Goal: Communication & Community: Answer question/provide support

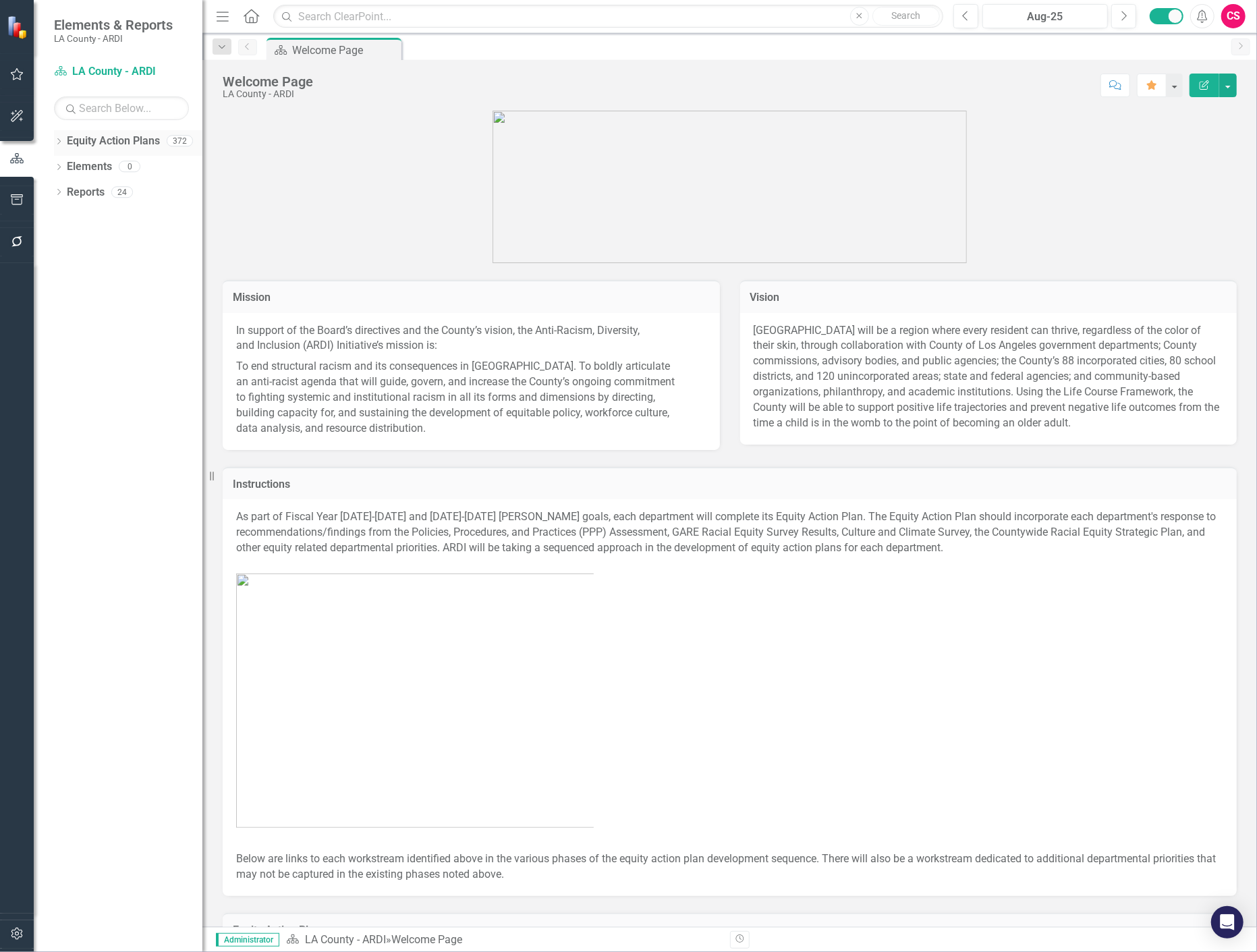
click at [110, 140] on link "Equity Action Plans" at bounding box center [113, 141] width 93 height 15
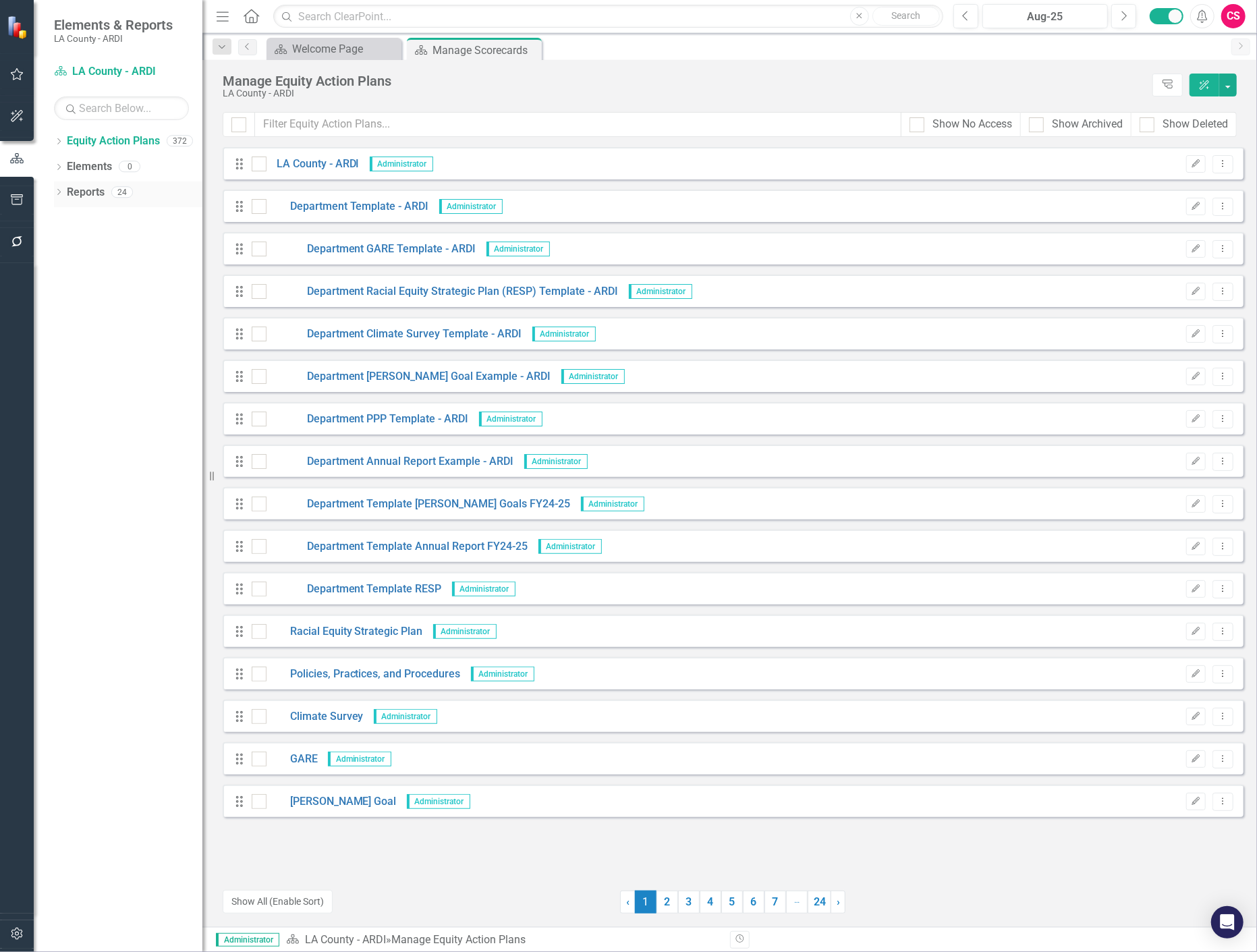
click at [86, 192] on link "Reports" at bounding box center [85, 192] width 38 height 15
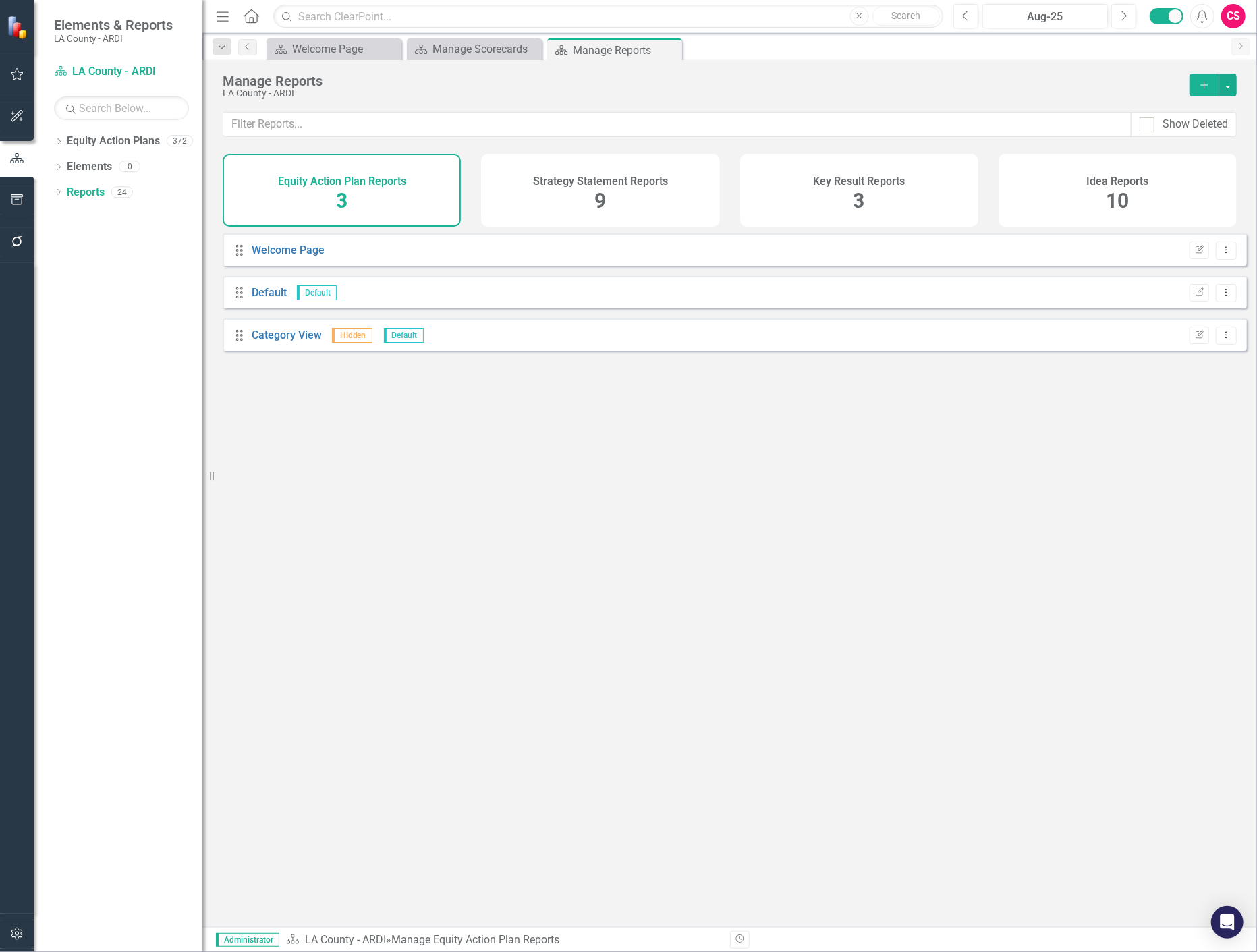
click at [1122, 203] on span "10" at bounding box center [1118, 201] width 23 height 23
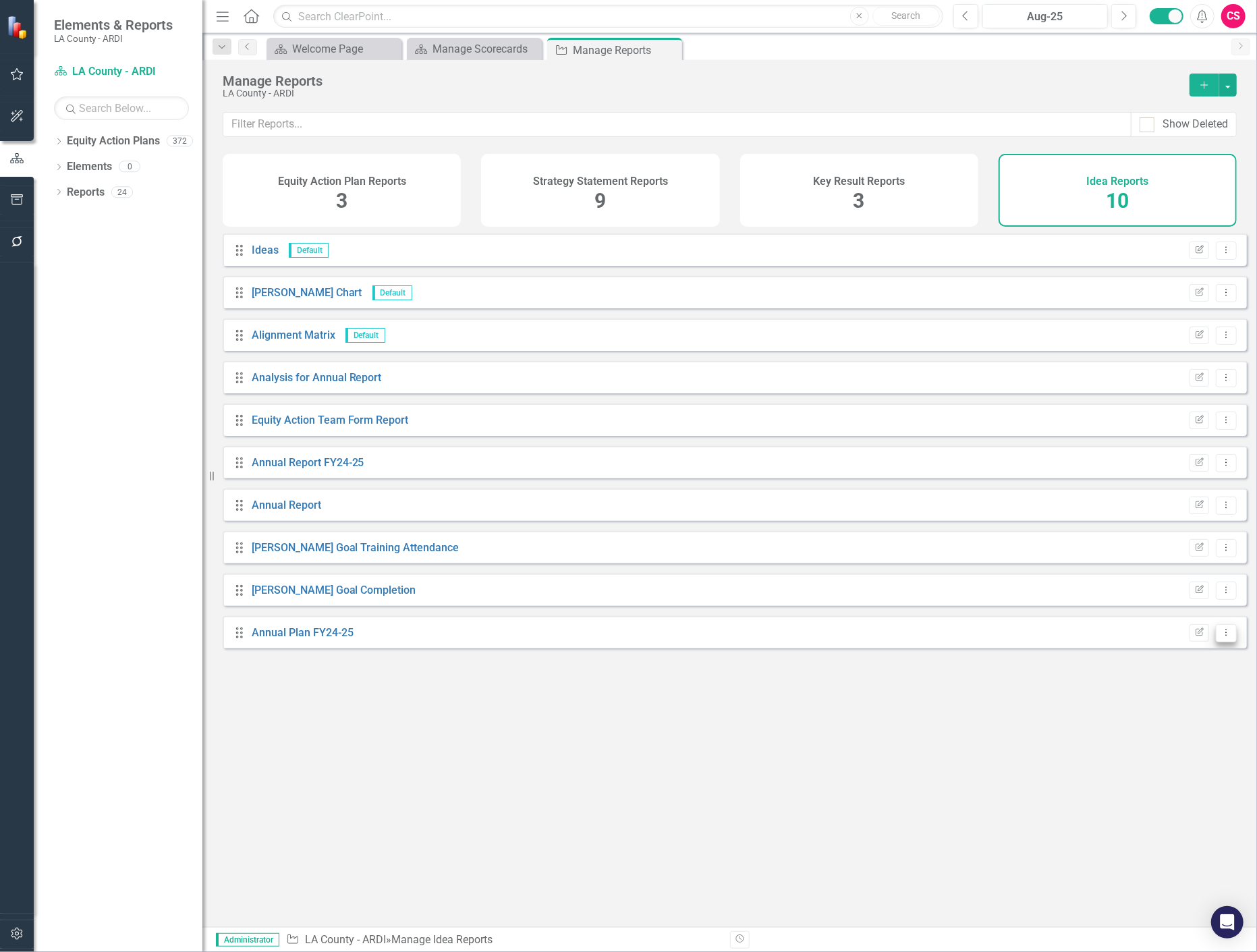
click at [1220, 642] on button "Dropdown Menu" at bounding box center [1226, 633] width 21 height 18
click at [394, 659] on div "Drag Ideas Default Edit Report Dropdown Menu Drag [PERSON_NAME] Chart Default E…" at bounding box center [730, 575] width 1055 height 684
click at [350, 639] on link "Annual Plan FY24-25" at bounding box center [303, 633] width 102 height 13
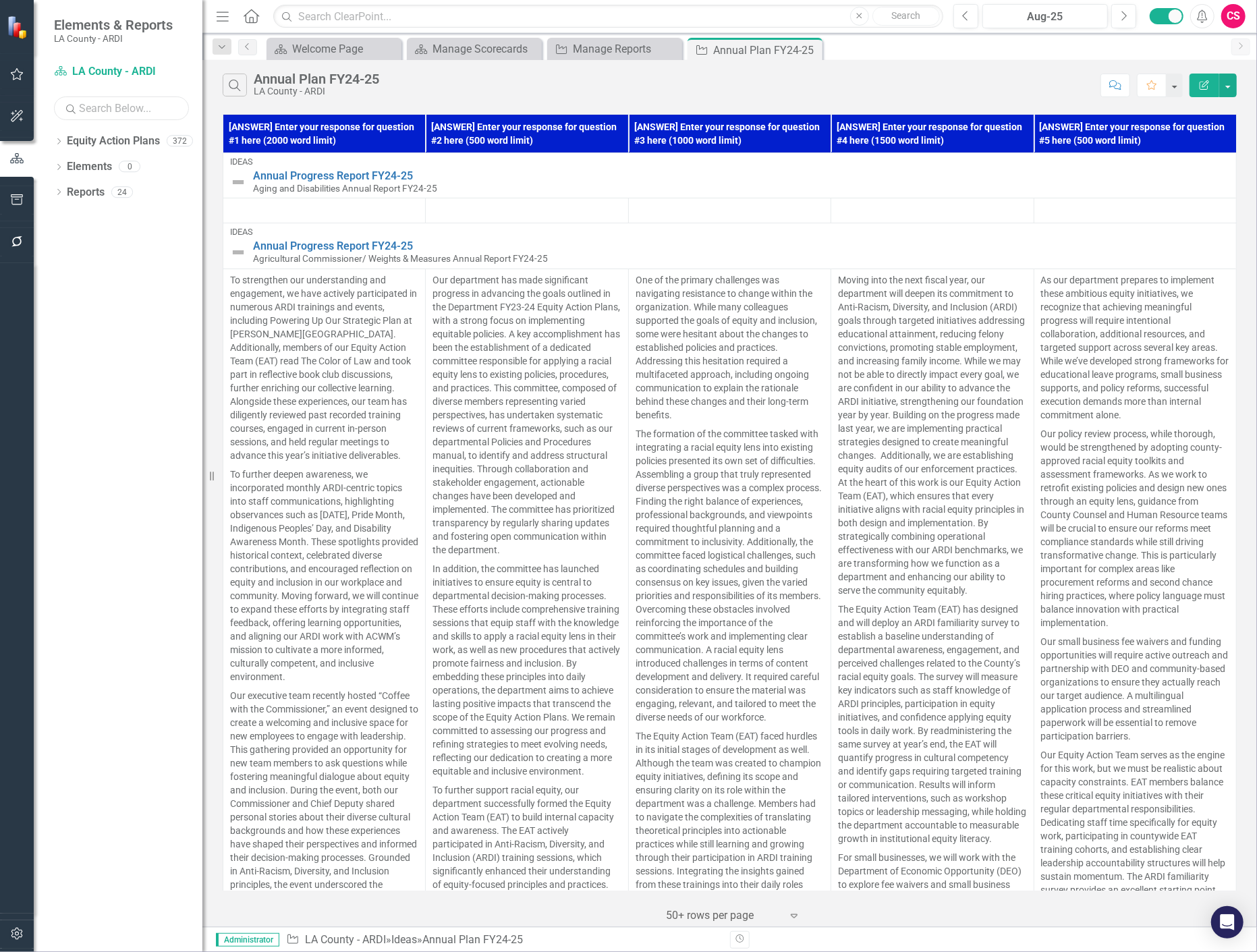
click at [113, 109] on input "text" at bounding box center [121, 109] width 135 height 23
type input "annual"
click at [57, 144] on icon "Dropdown" at bounding box center [58, 143] width 10 height 7
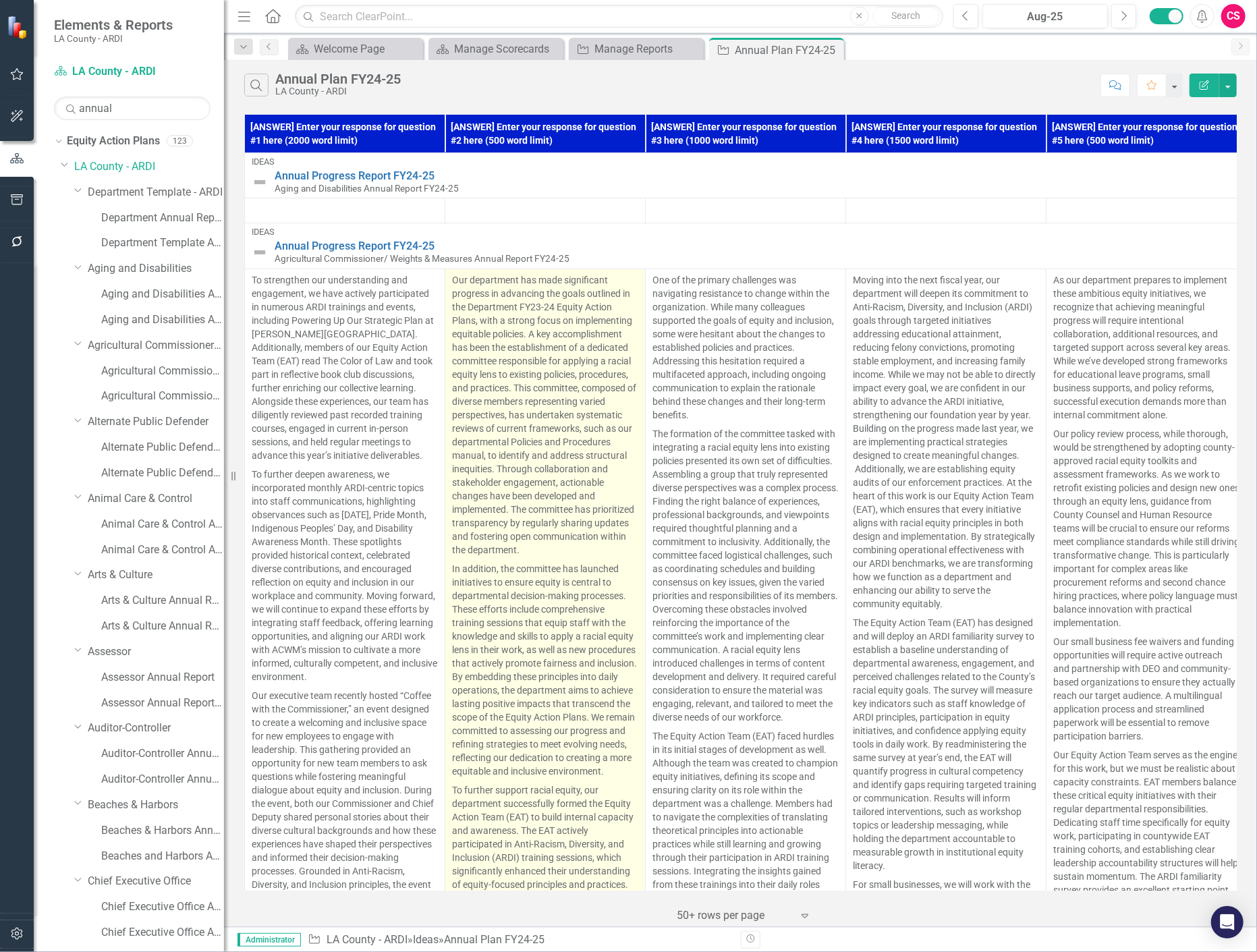
drag, startPoint x: 205, startPoint y: 227, endPoint x: 502, endPoint y: 421, distance: 354.7
click at [224, 264] on div "Resize" at bounding box center [230, 476] width 11 height 952
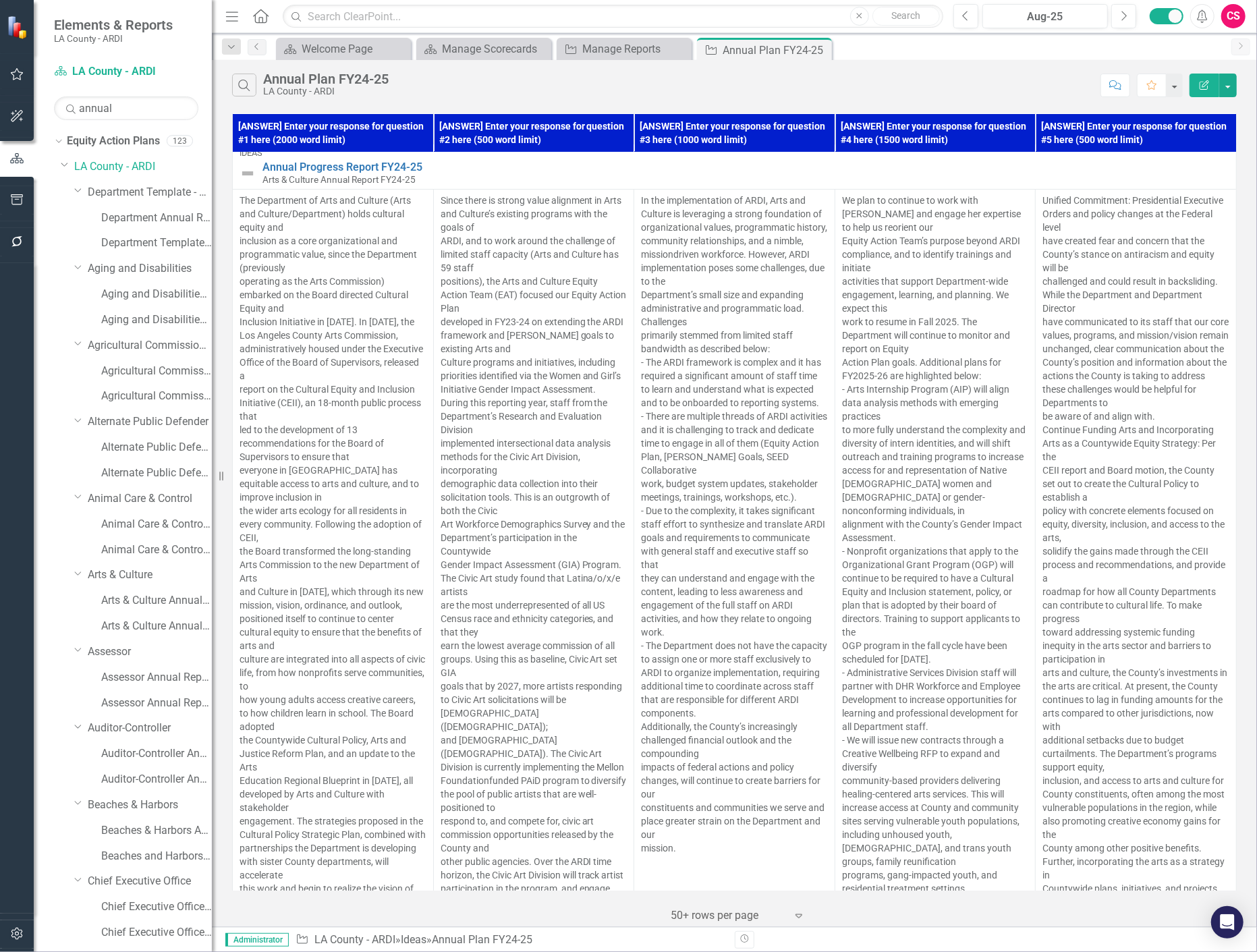
scroll to position [5961, 0]
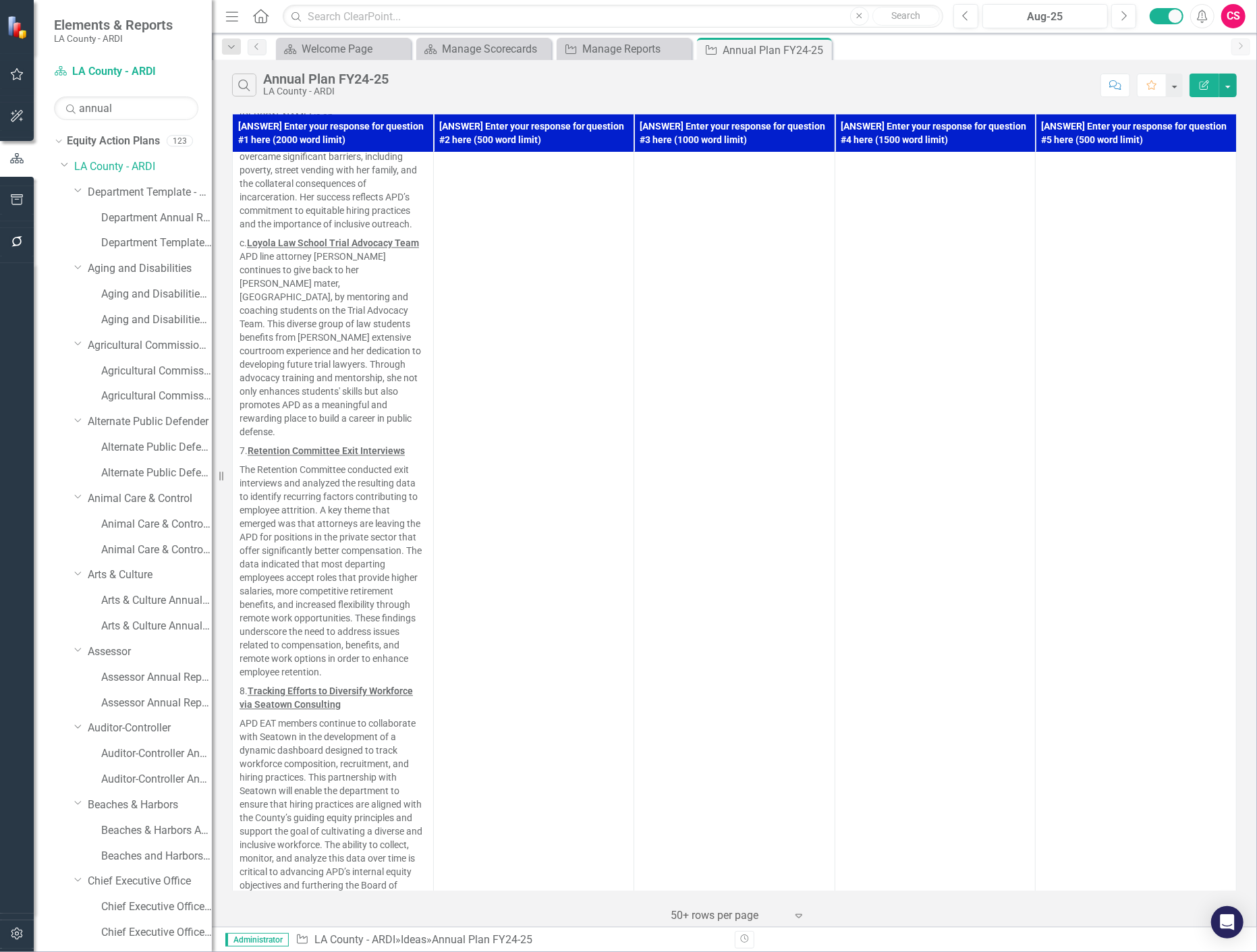
click at [1202, 91] on button "Edit Report" at bounding box center [1204, 85] width 30 height 23
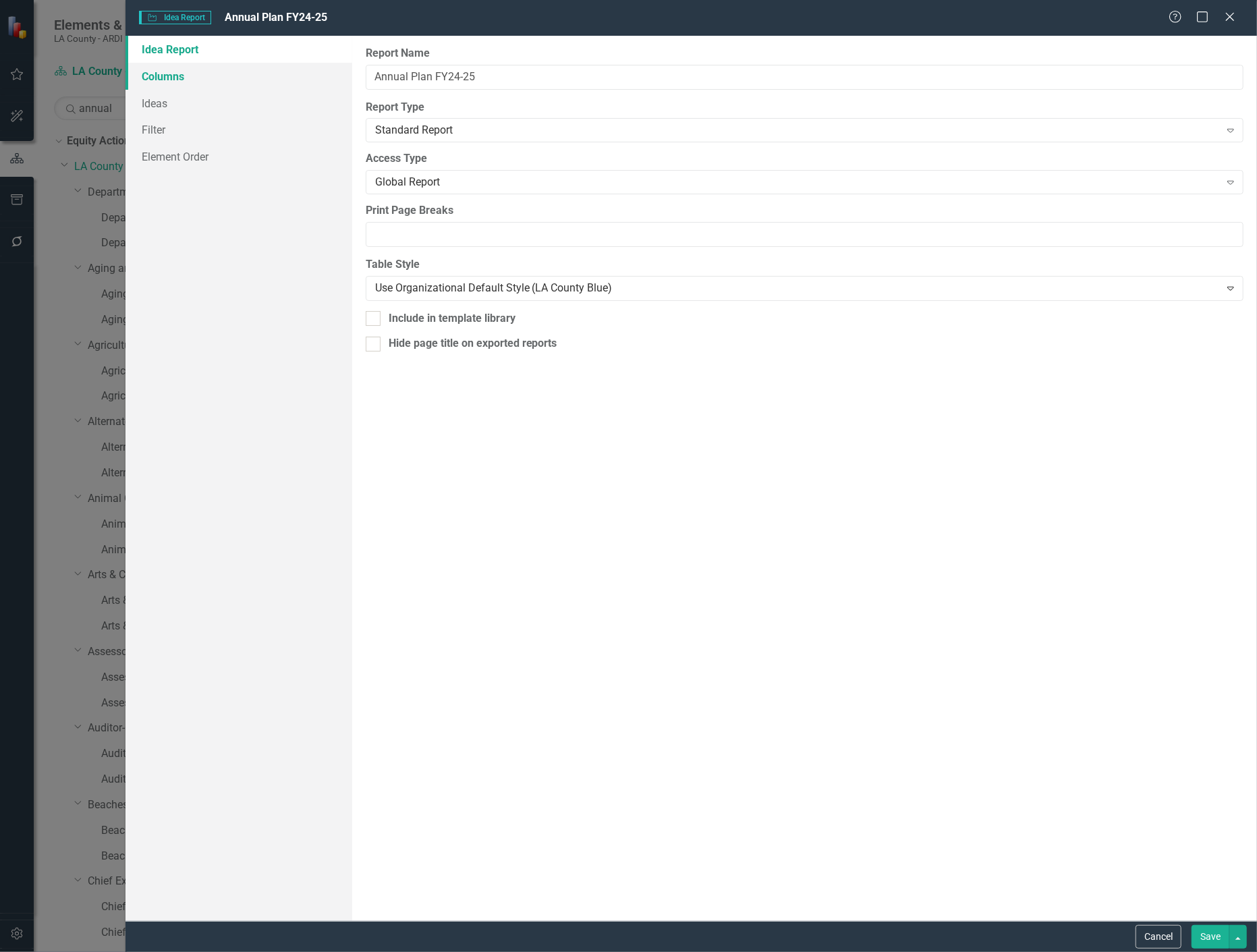
click at [210, 78] on link "Columns" at bounding box center [239, 76] width 226 height 27
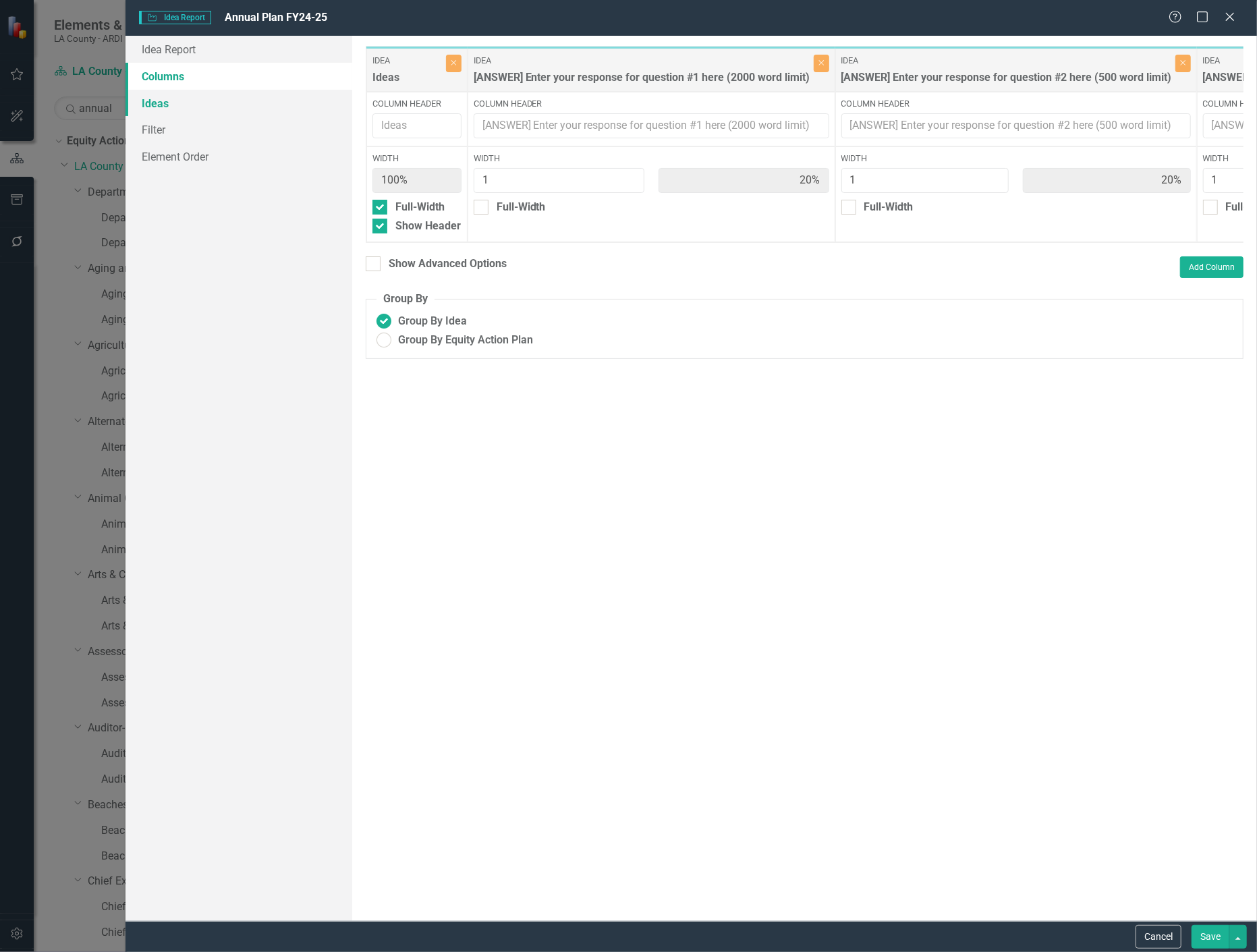
click at [200, 93] on link "Ideas" at bounding box center [239, 103] width 226 height 27
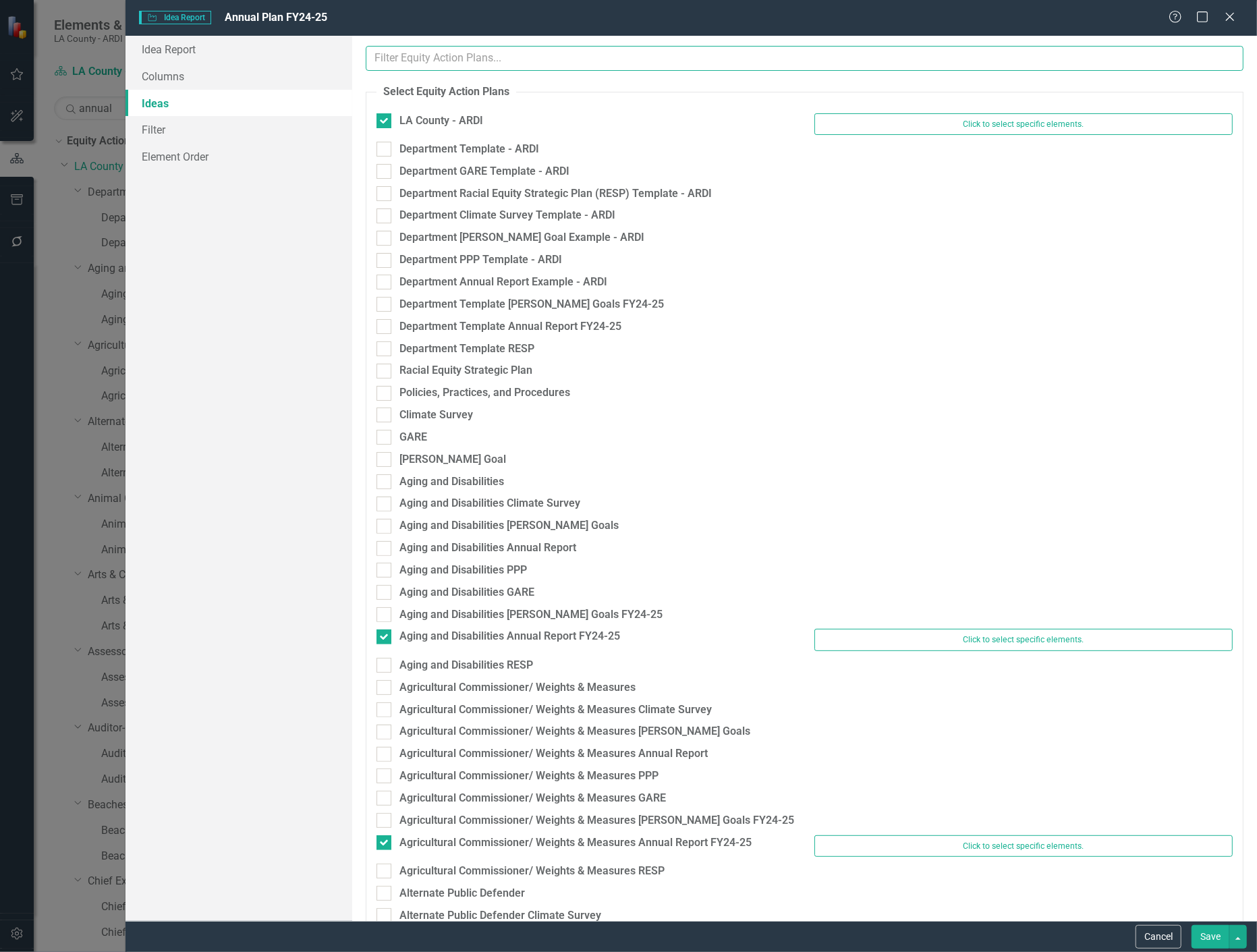
click at [519, 69] on input "text" at bounding box center [805, 58] width 878 height 25
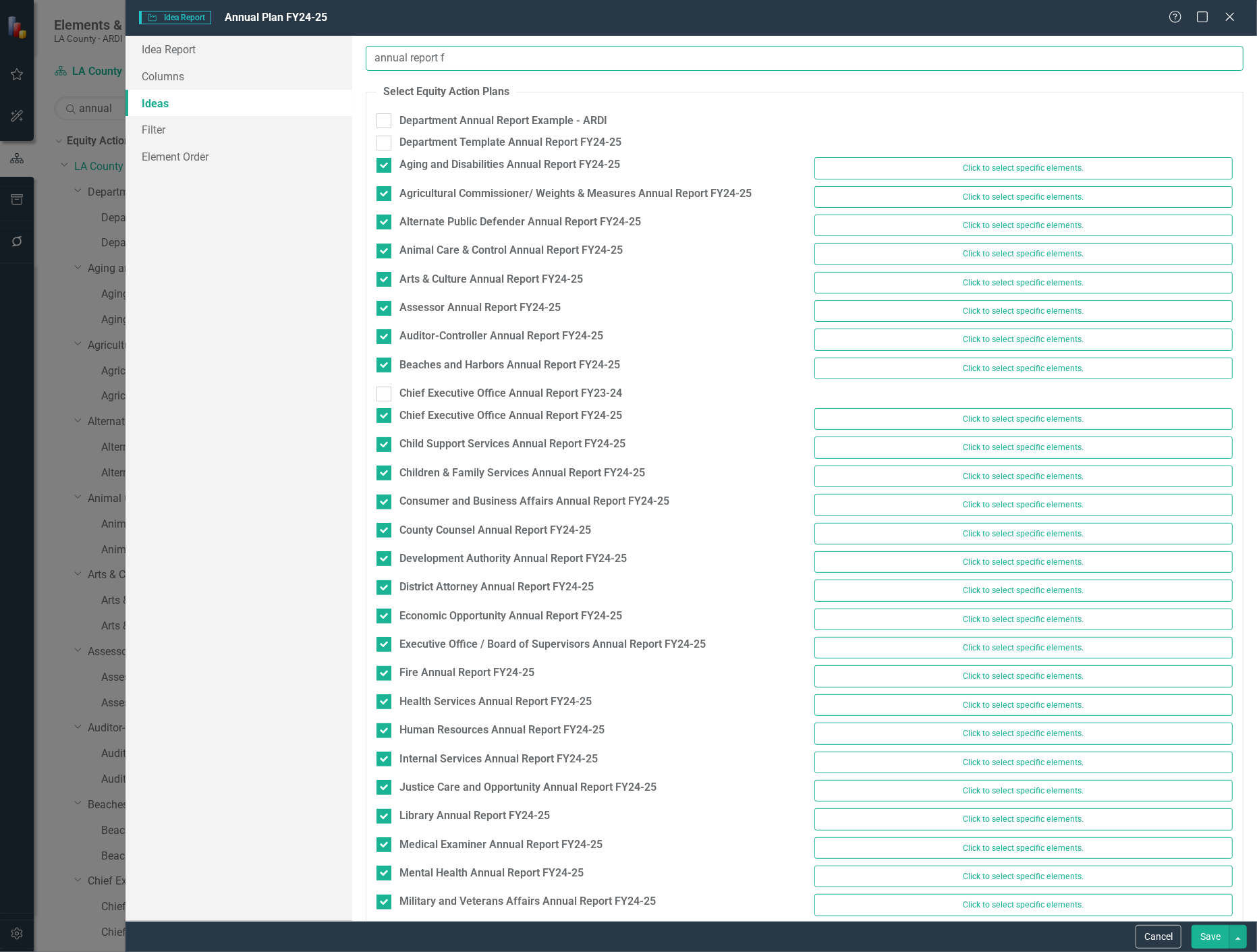
type input "annual report fy"
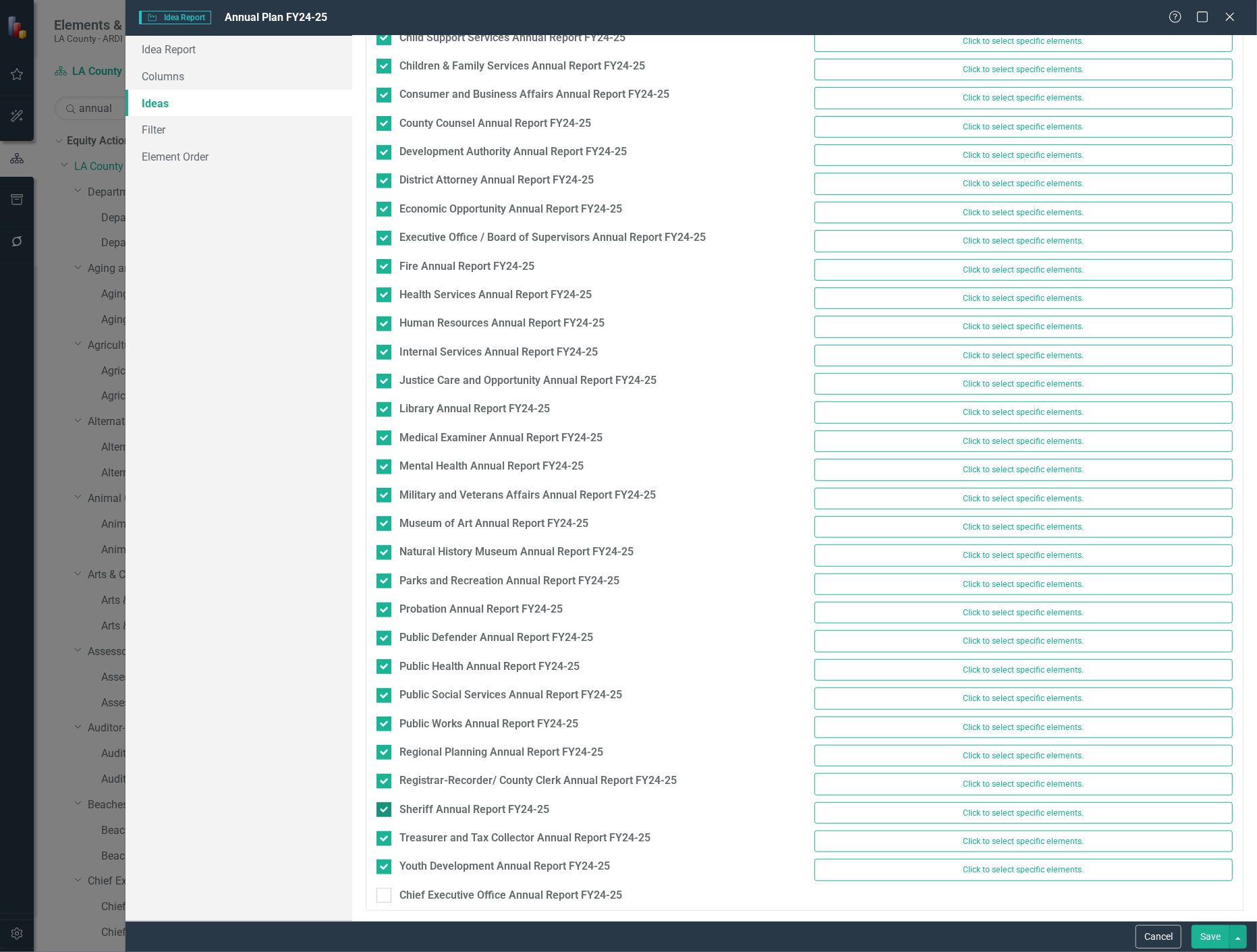
scroll to position [1, 0]
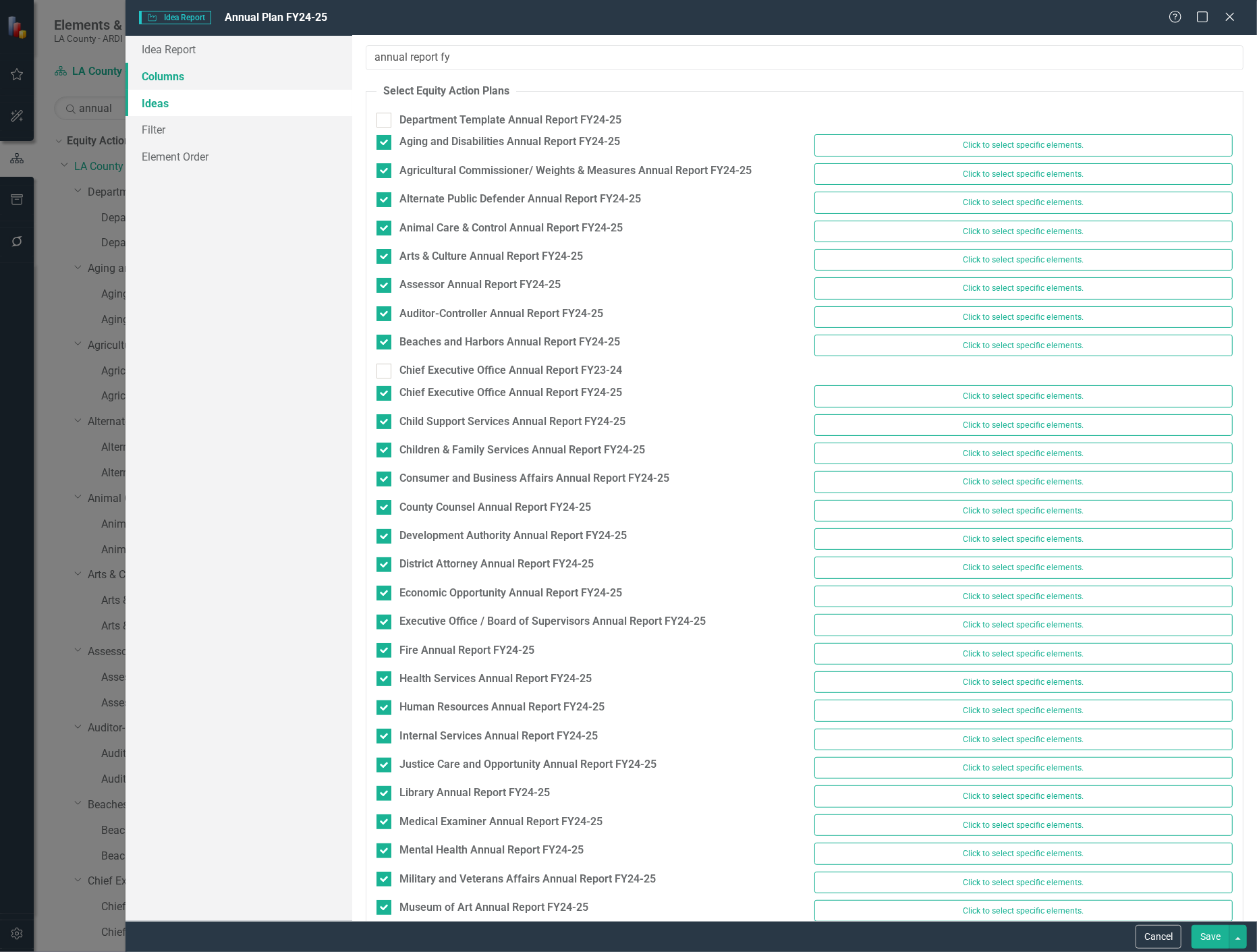
click at [207, 82] on link "Columns" at bounding box center [239, 76] width 226 height 27
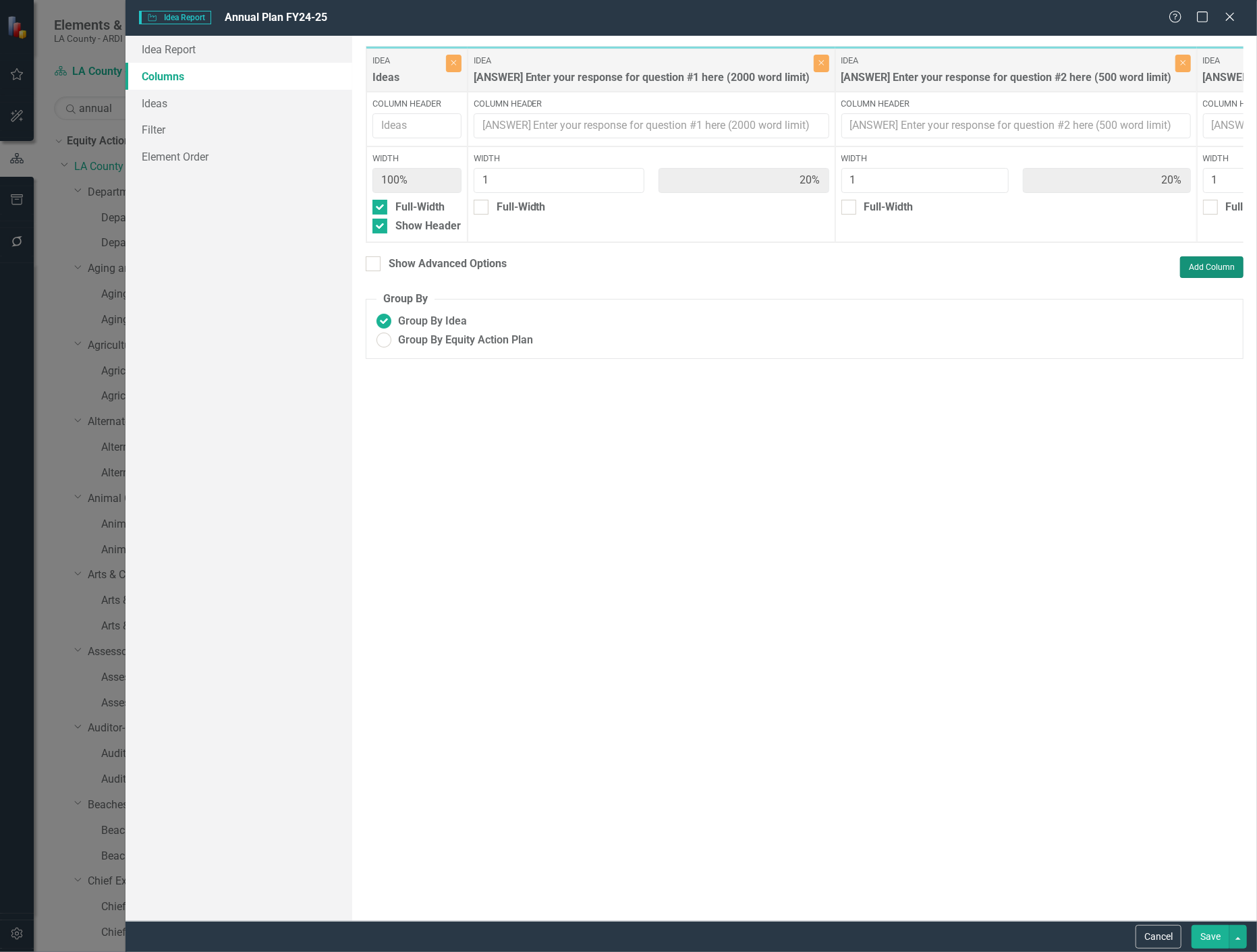
click at [1229, 274] on button "Add Column" at bounding box center [1212, 267] width 64 height 22
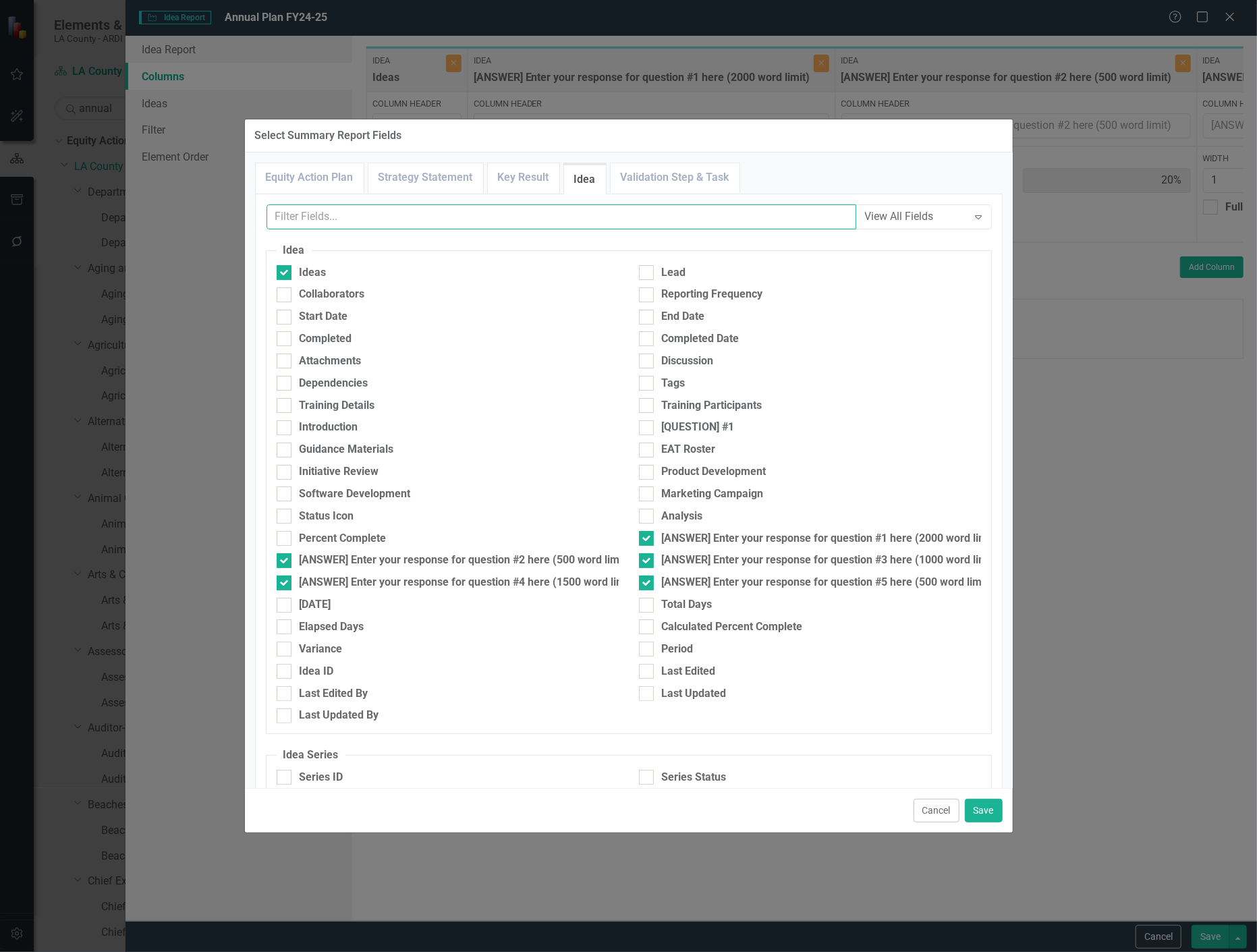
click at [494, 228] on input "text" at bounding box center [561, 217] width 589 height 25
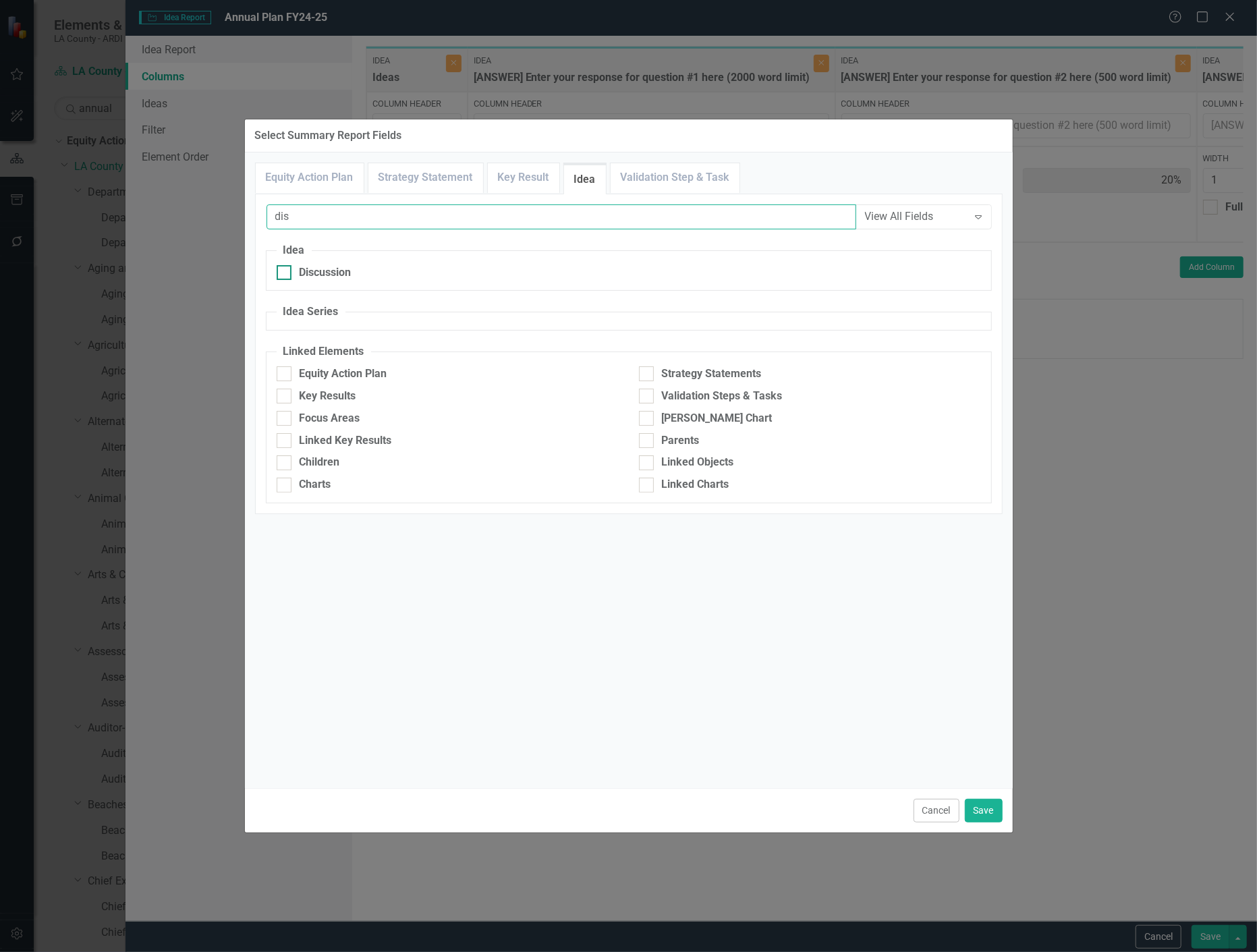
type input "dis"
click at [298, 271] on div "Discussion" at bounding box center [447, 273] width 342 height 15
click at [285, 271] on input "Discussion" at bounding box center [281, 270] width 9 height 9
checkbox input "true"
click at [992, 816] on button "Save" at bounding box center [984, 811] width 38 height 23
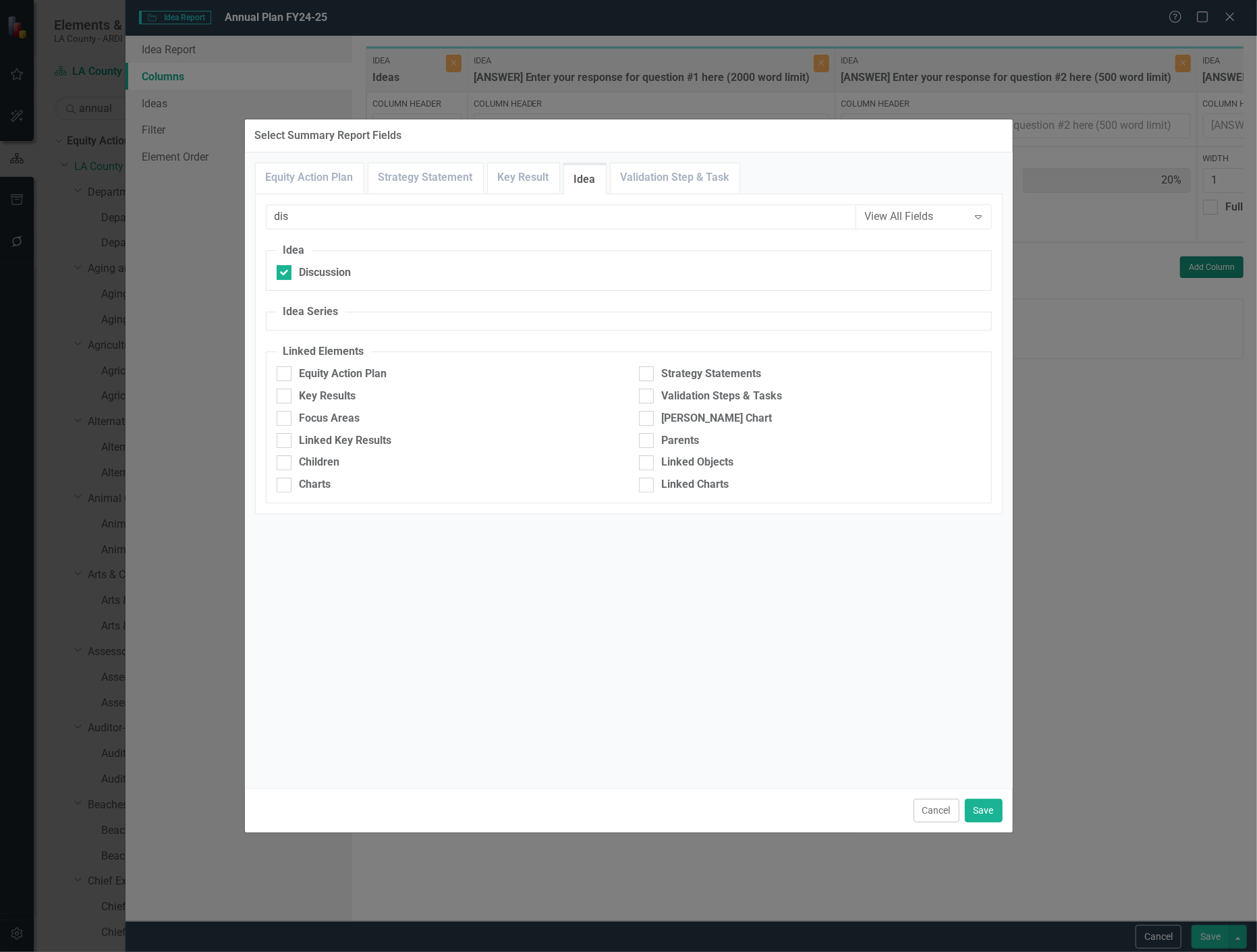
type input "17%"
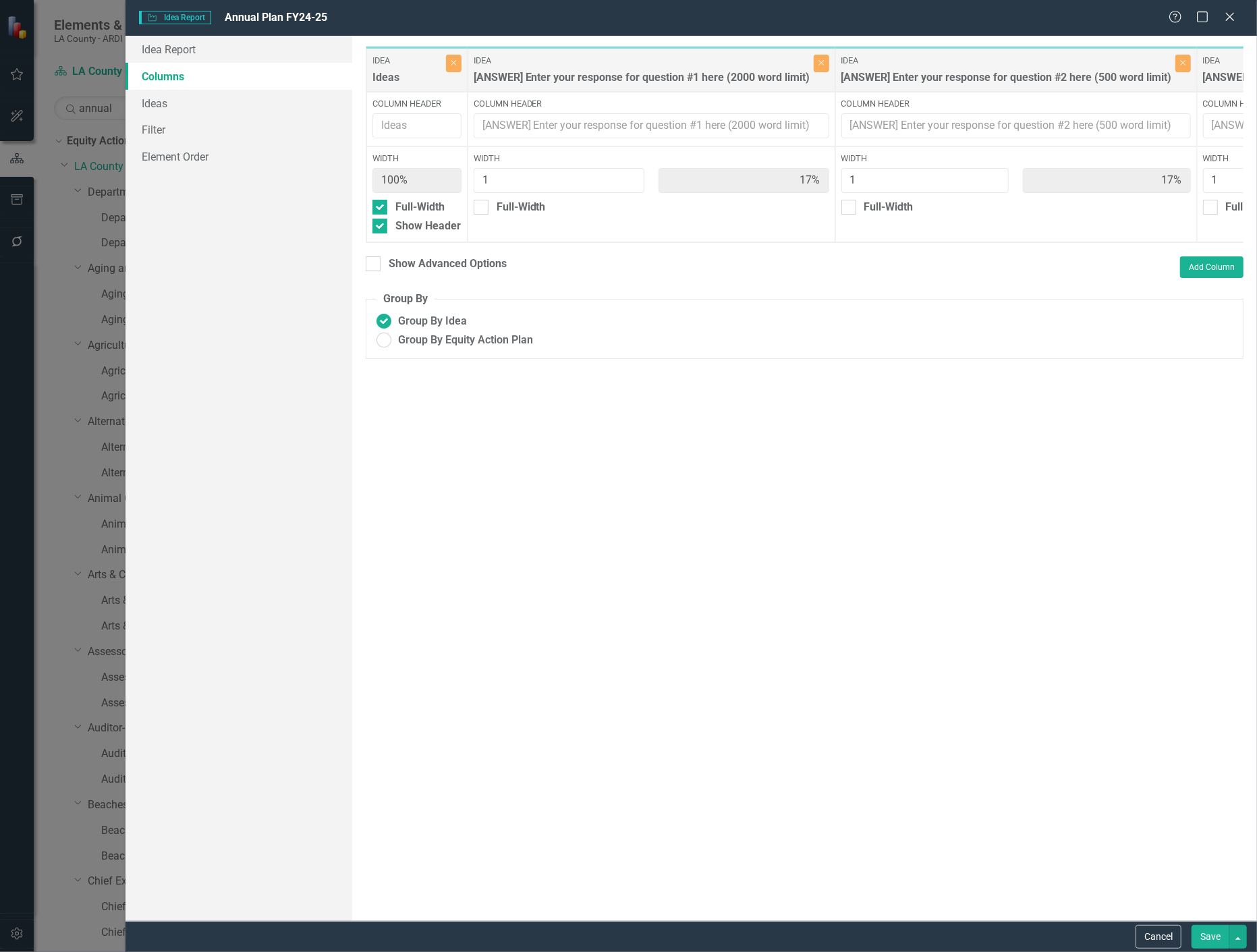
click at [1213, 934] on button "Save" at bounding box center [1210, 937] width 38 height 23
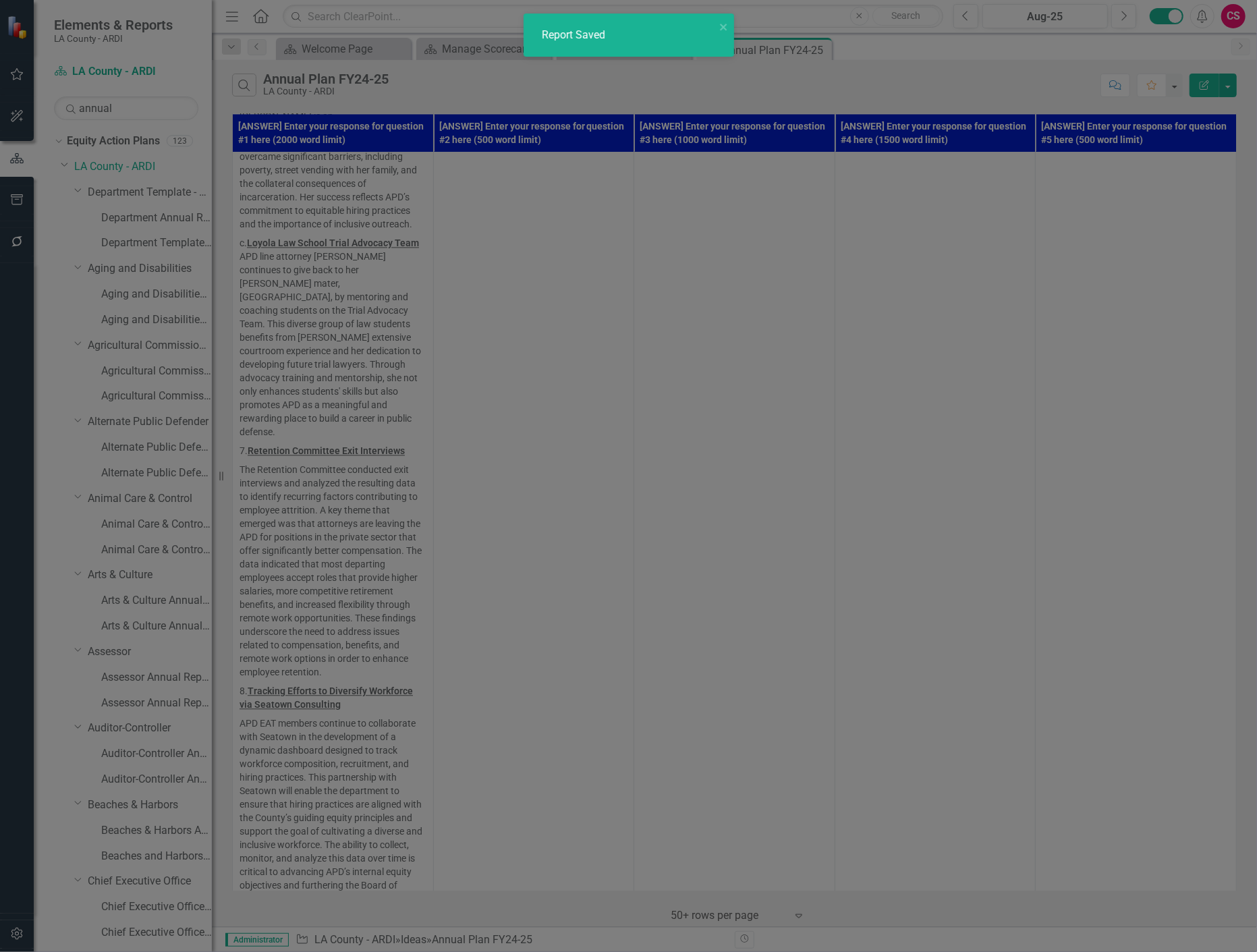
radio input "false"
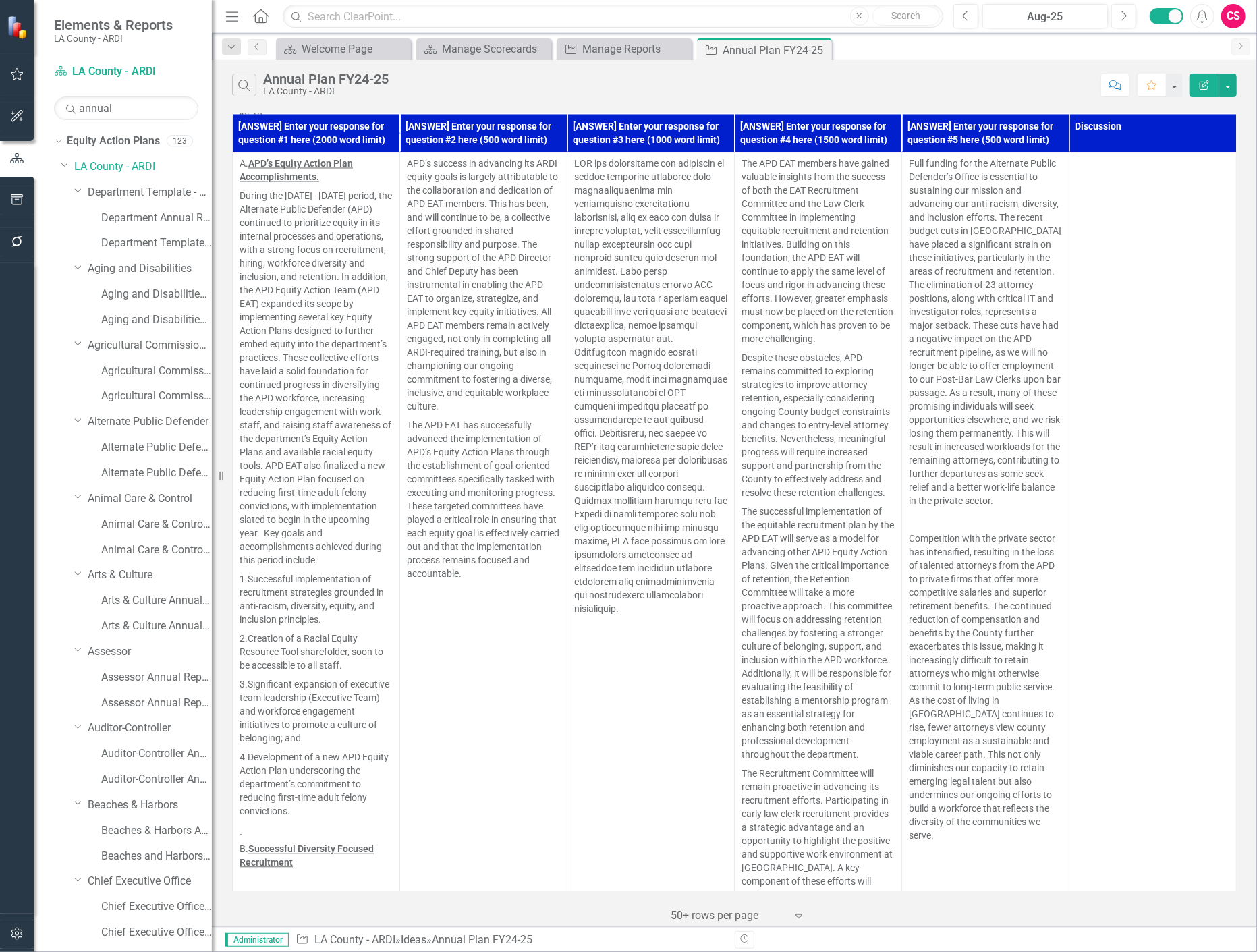
scroll to position [0, 0]
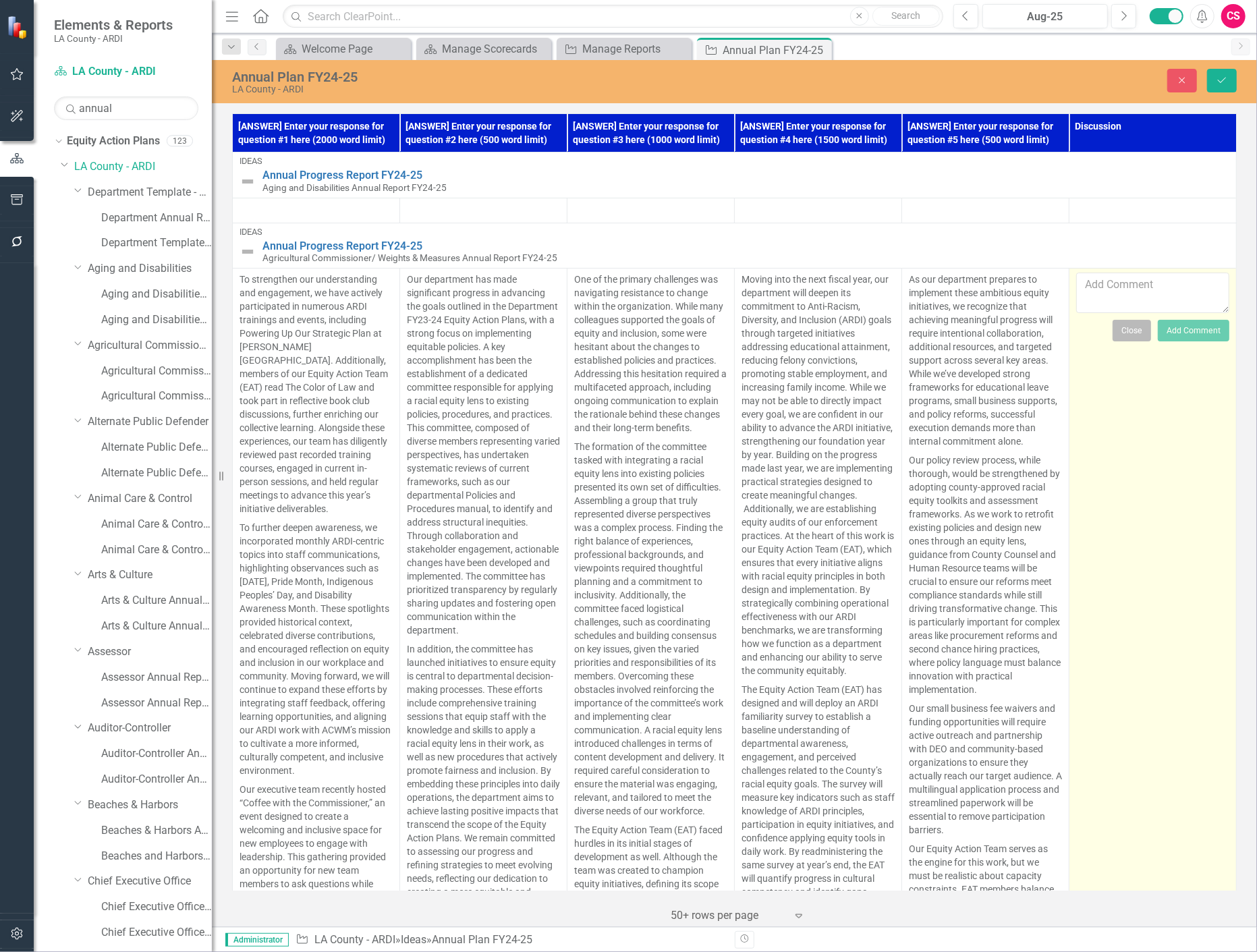
click at [1130, 331] on button "Close" at bounding box center [1131, 331] width 39 height 22
click at [1179, 79] on icon "Close" at bounding box center [1183, 80] width 13 height 10
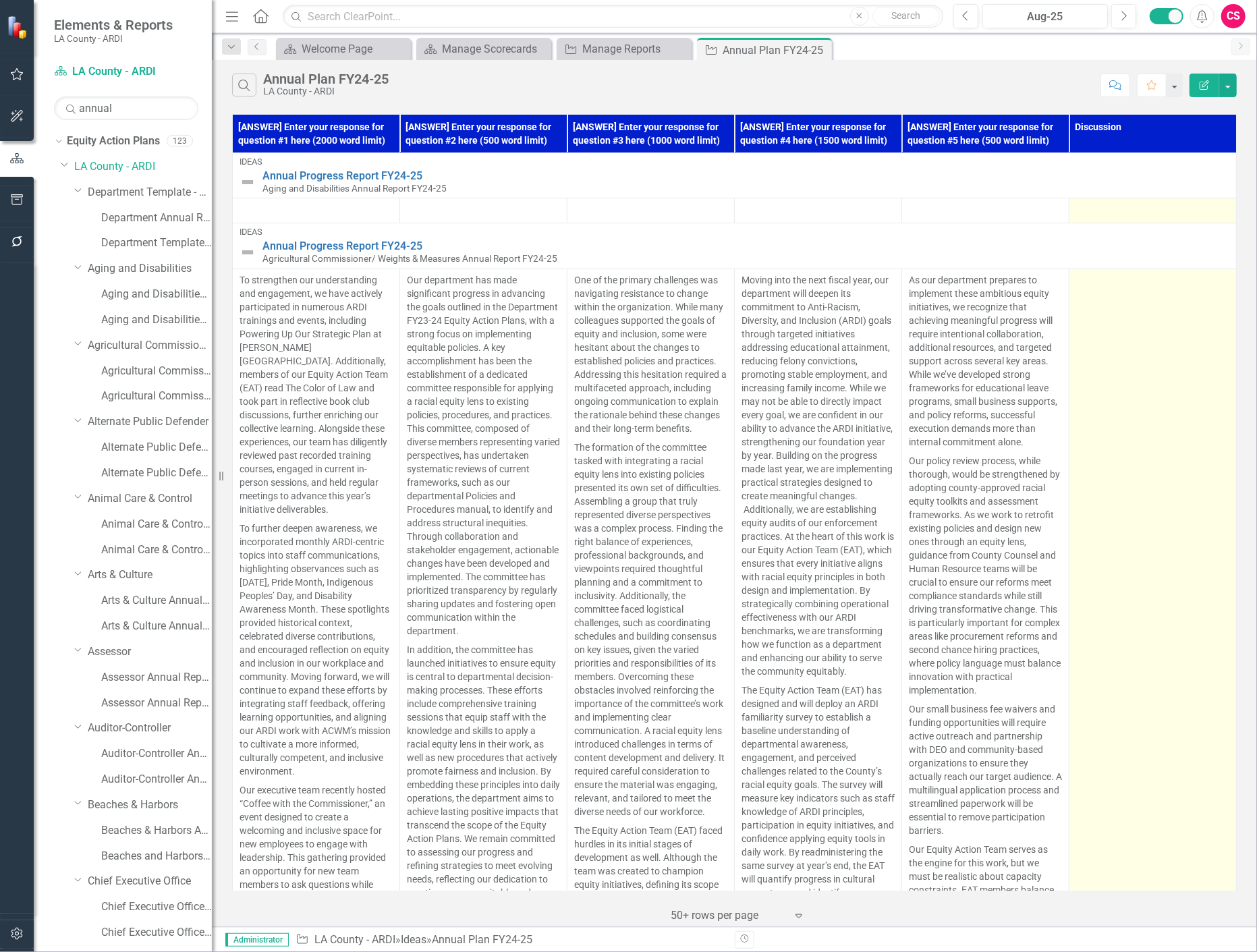
click at [1115, 214] on div at bounding box center [1153, 211] width 153 height 16
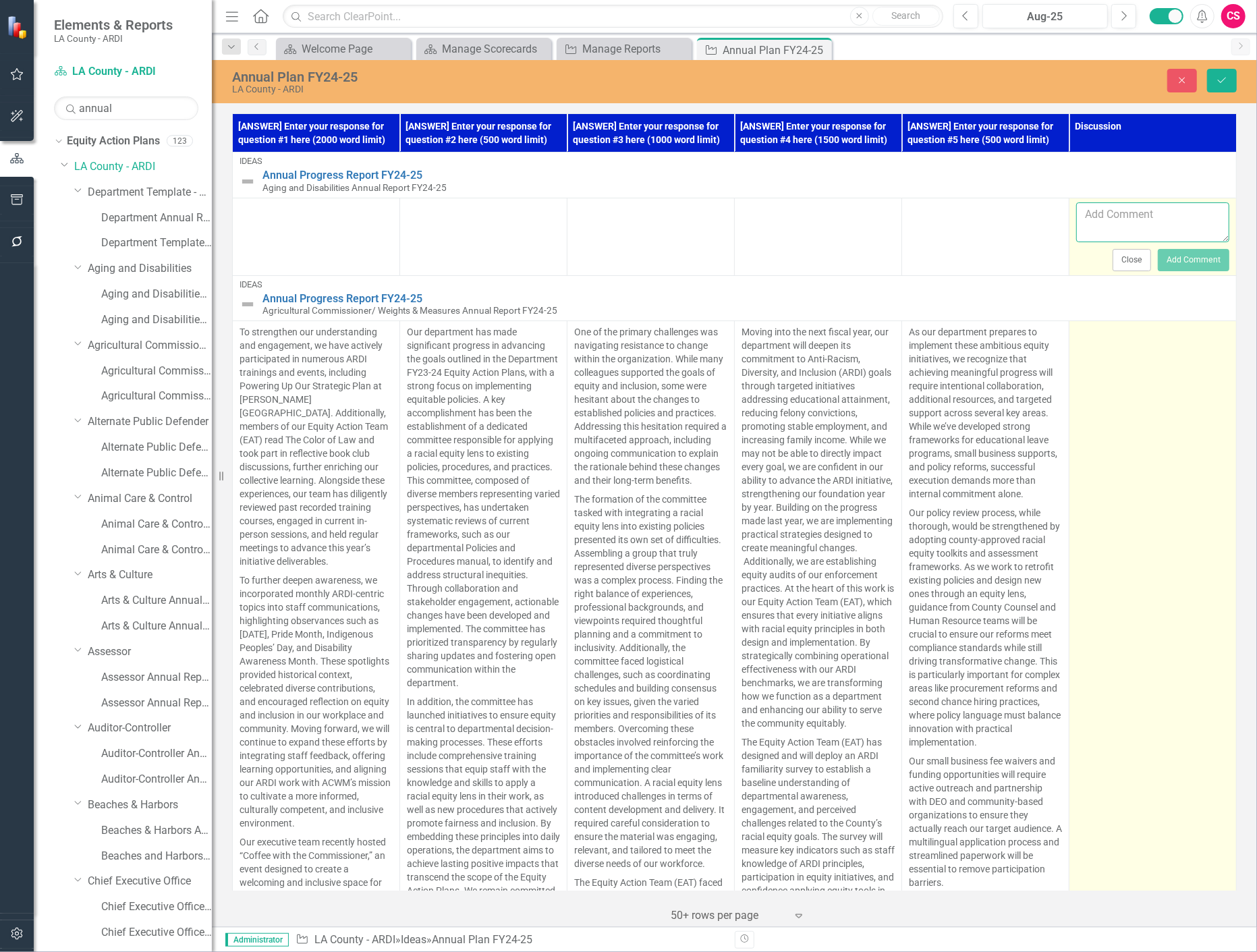
click at [1117, 223] on textarea at bounding box center [1153, 223] width 153 height 40
click at [1089, 219] on textarea "@jenn" at bounding box center [1153, 223] width 153 height 40
type textarea "jenn"
click at [1089, 219] on textarea "jenn" at bounding box center [1153, 223] width 153 height 40
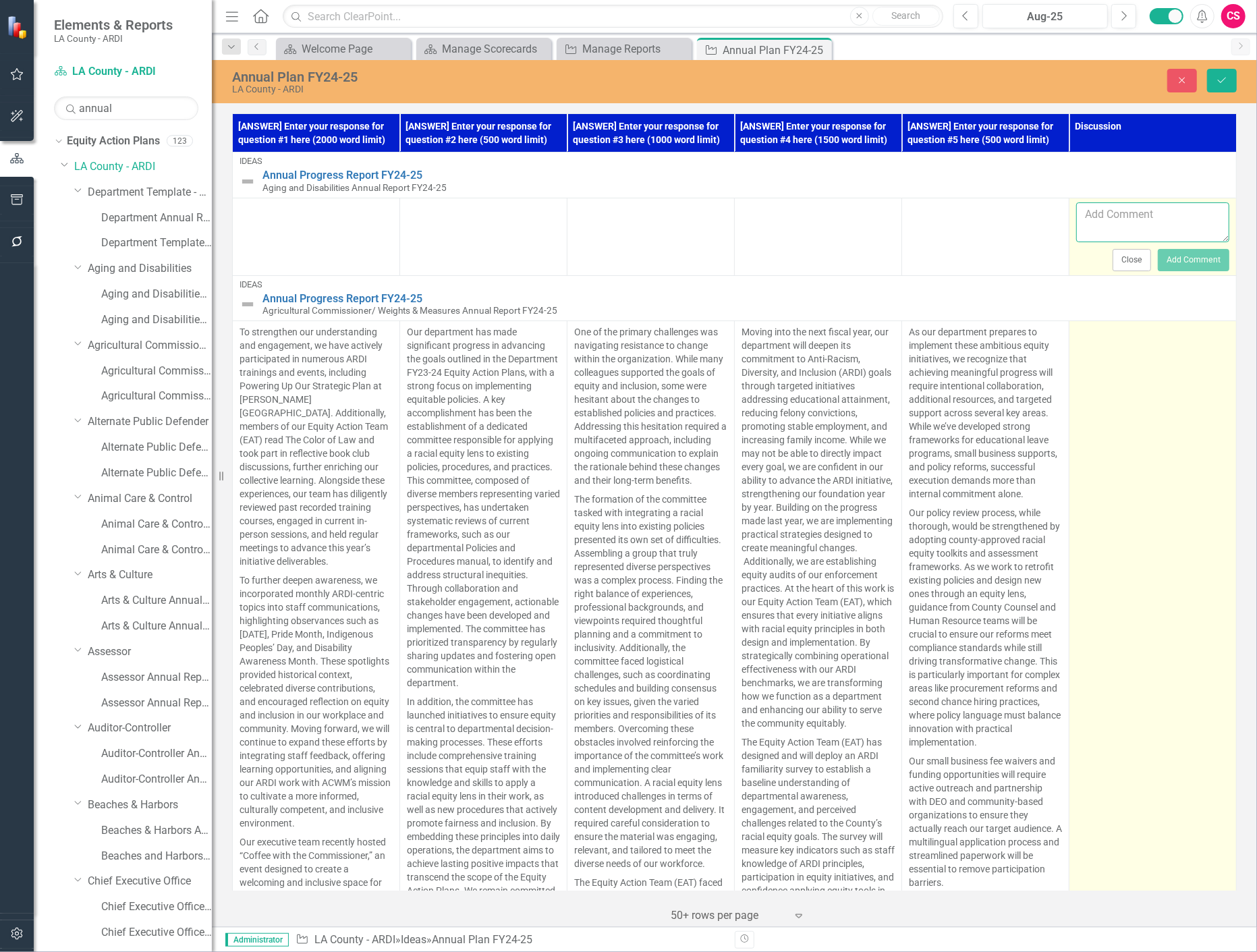
type textarea "@"
type textarea "@[PERSON_NAME]"
click at [1195, 261] on button "Add Comment" at bounding box center [1194, 260] width 72 height 22
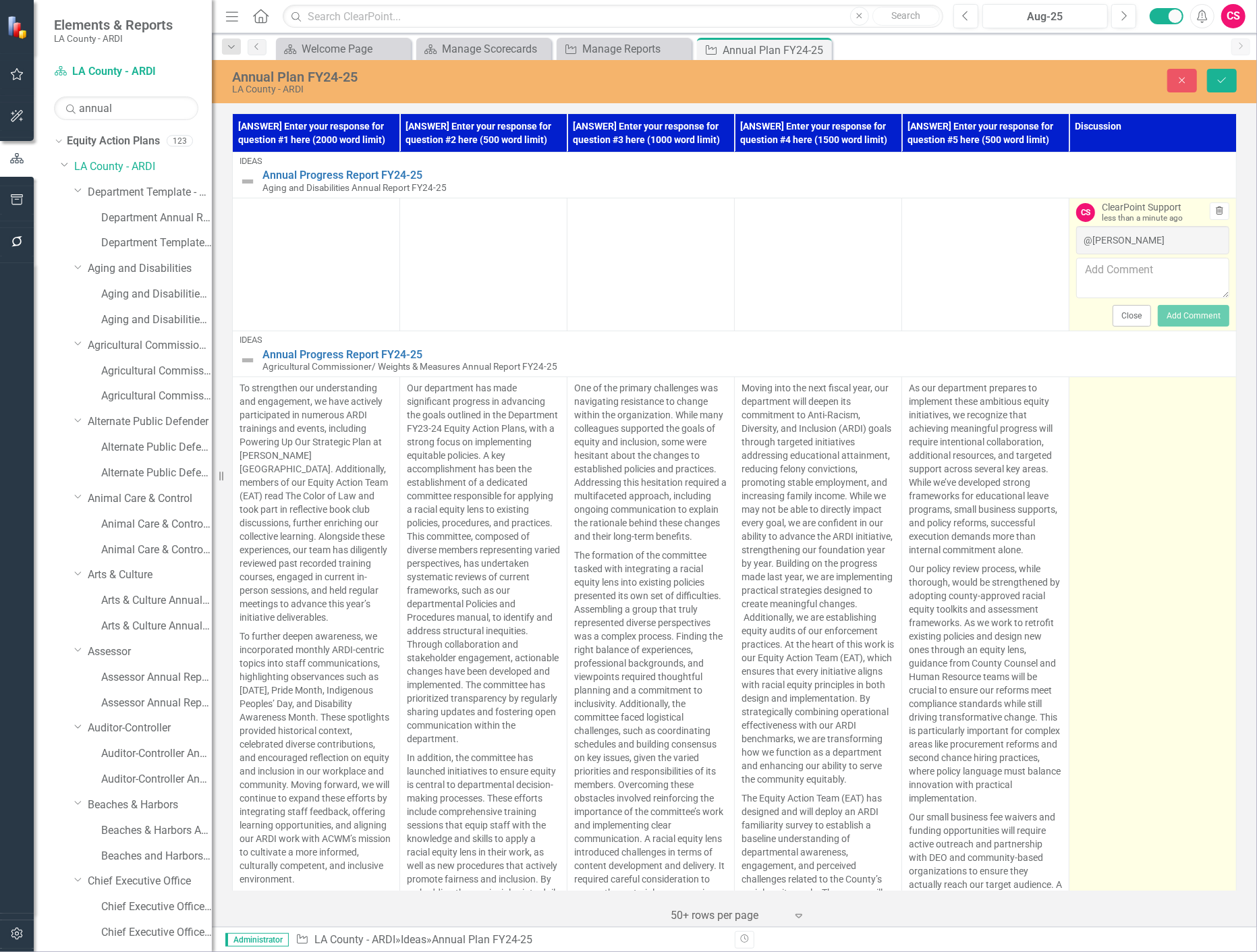
click at [1215, 214] on icon "Trash" at bounding box center [1219, 210] width 10 height 8
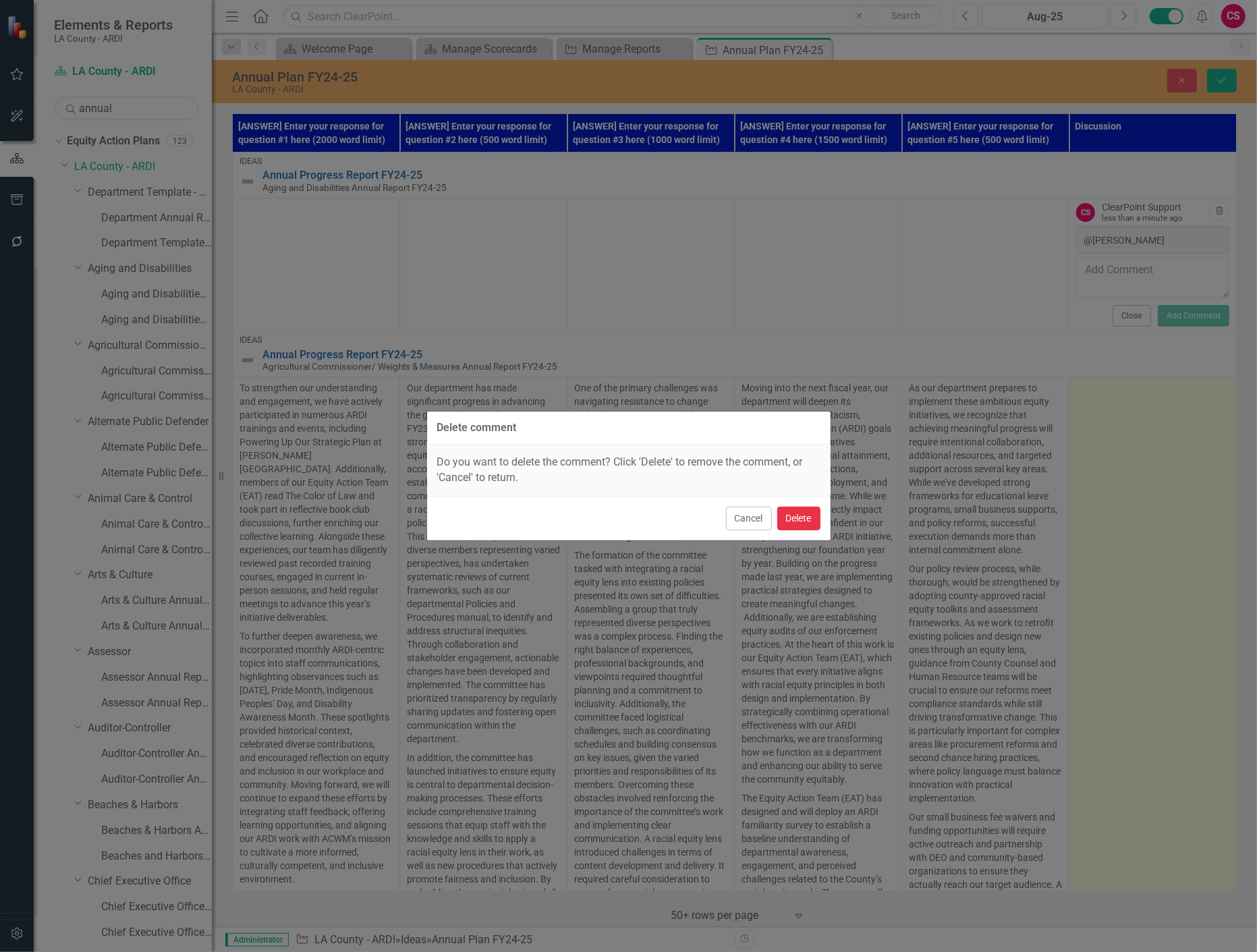
click at [810, 516] on button "Delete" at bounding box center [799, 519] width 43 height 23
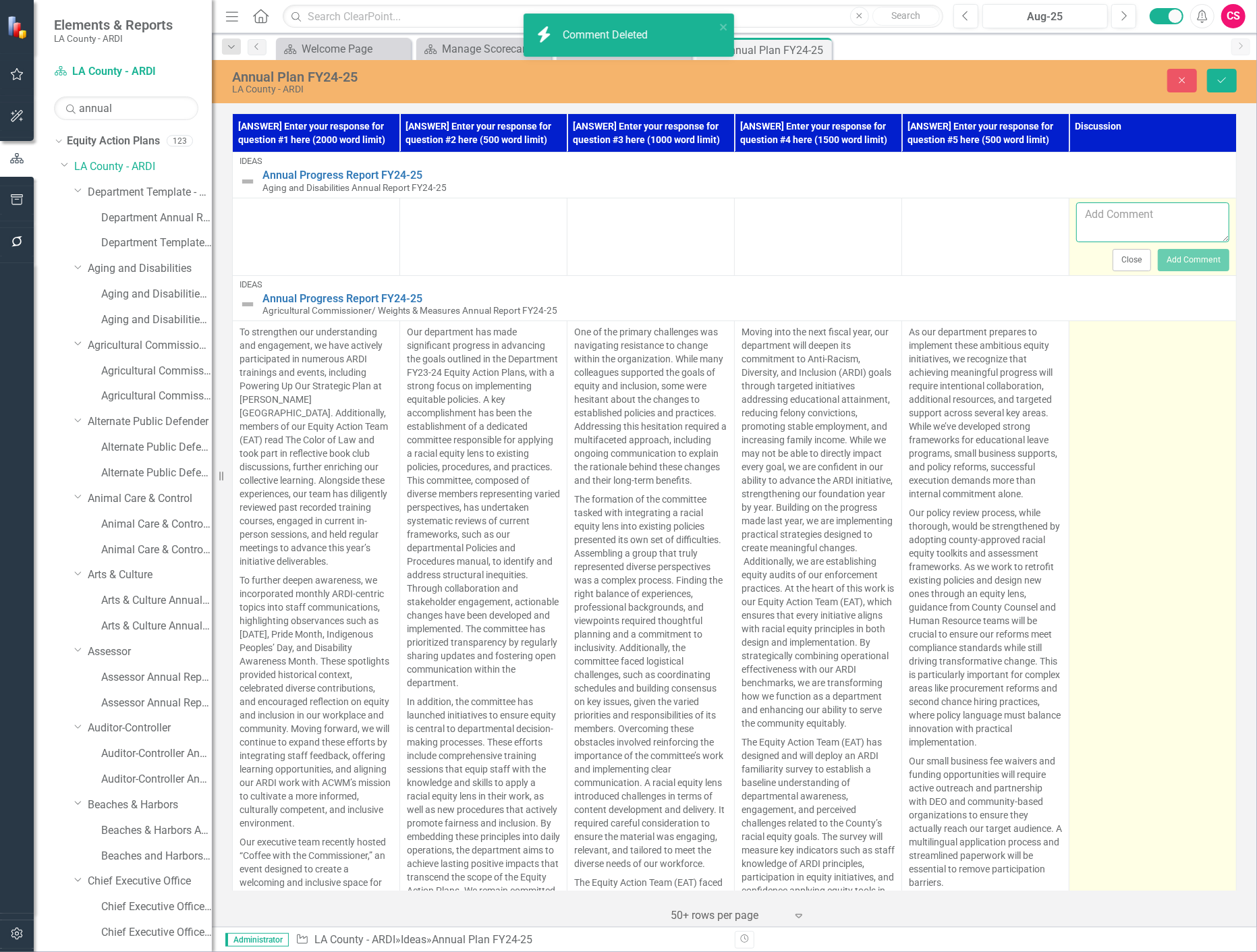
click at [1132, 214] on textarea at bounding box center [1153, 223] width 153 height 40
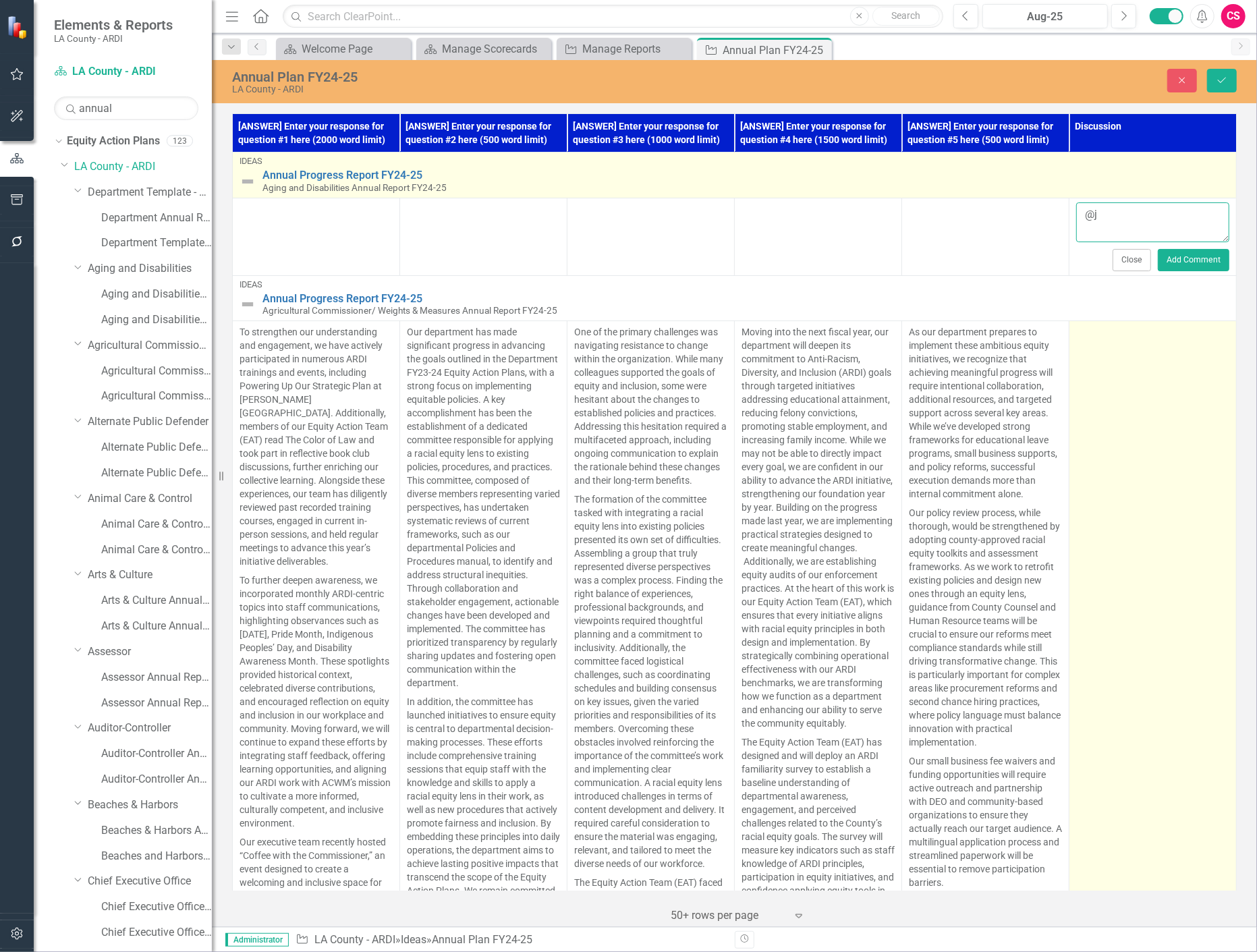
type textarea "@j"
click at [367, 184] on span "Aging and Disabilities Annual Report FY24-25" at bounding box center [354, 188] width 184 height 11
click at [364, 173] on link "Annual Progress Report FY24-25" at bounding box center [746, 176] width 967 height 13
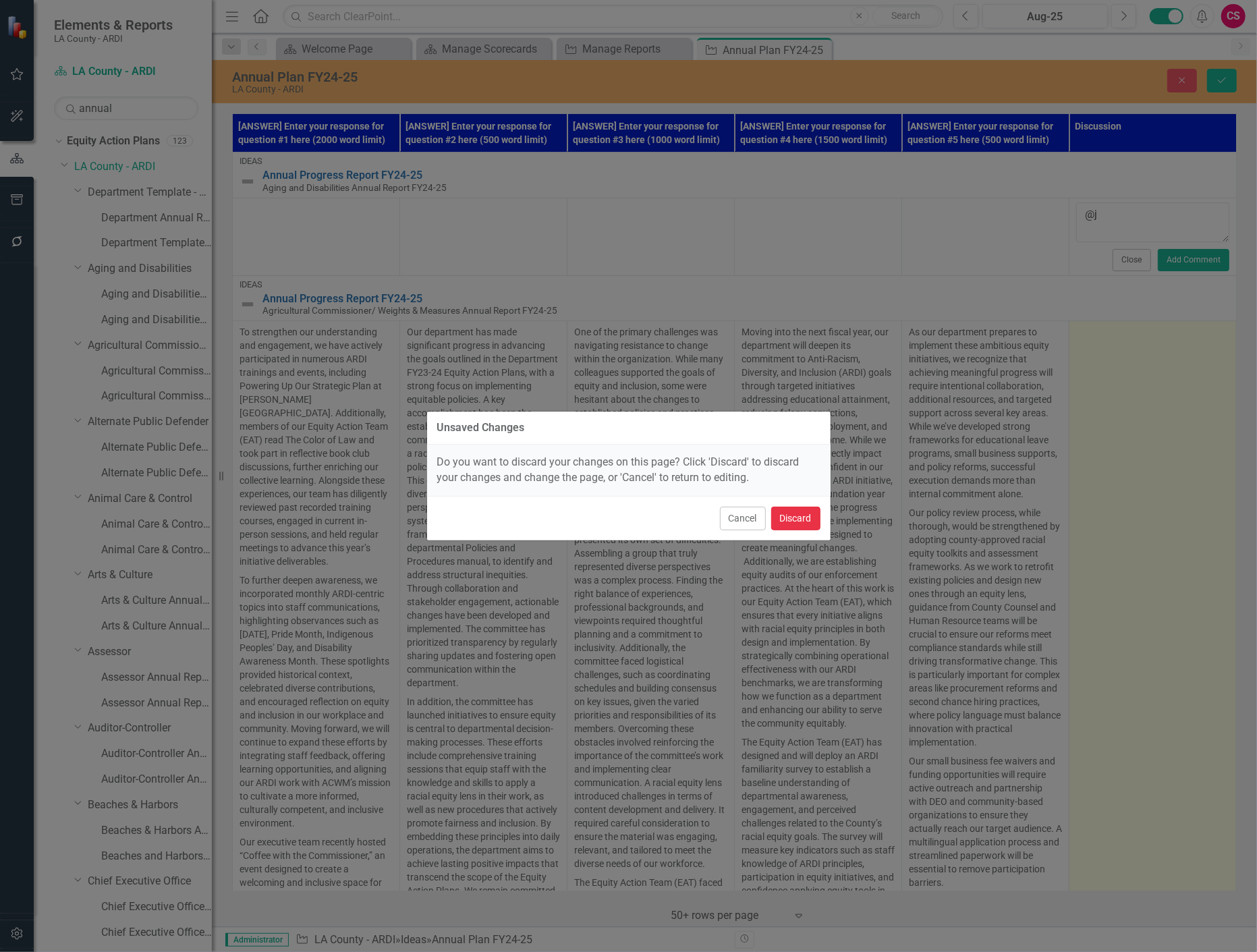
click at [788, 513] on button "Discard" at bounding box center [796, 519] width 49 height 23
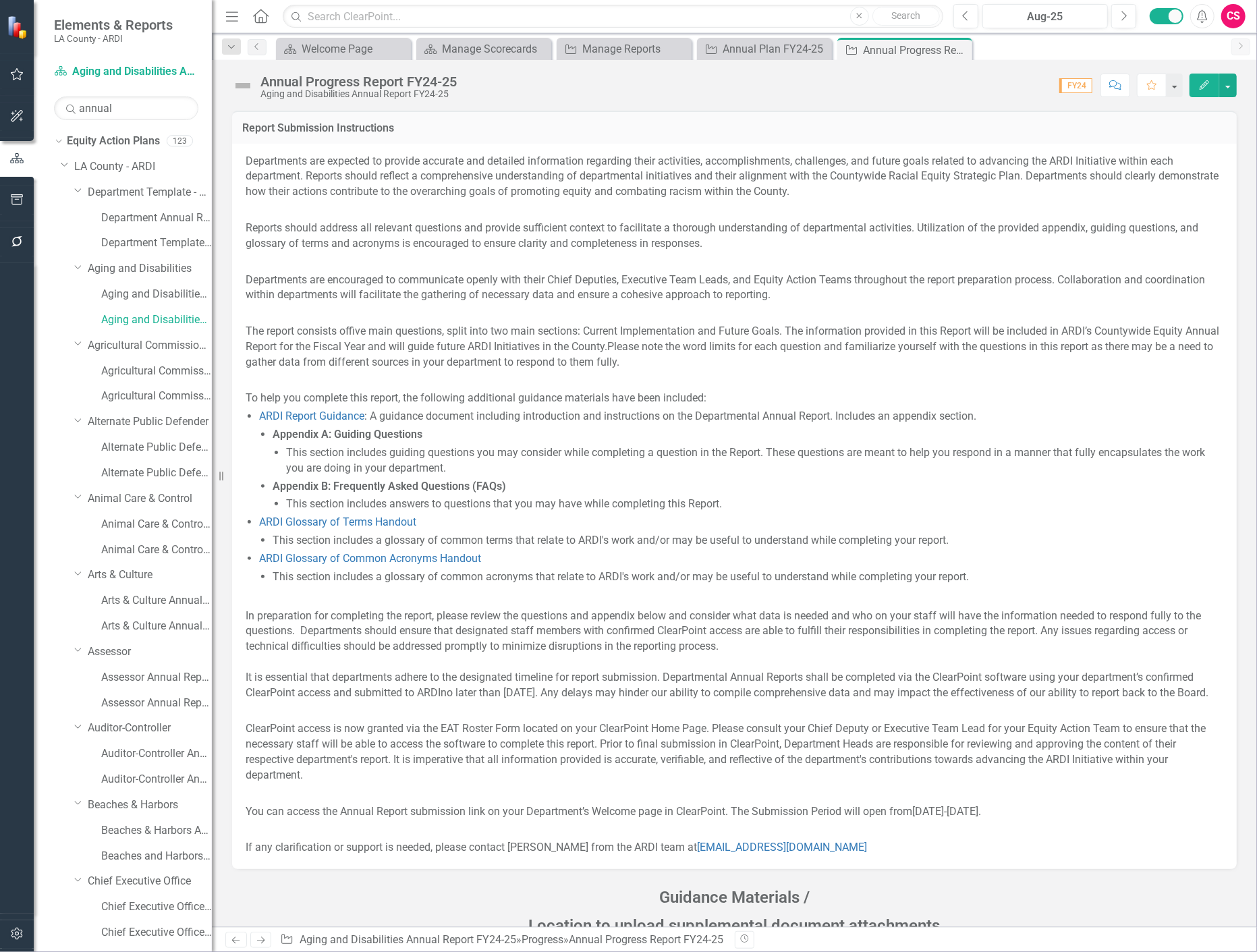
click at [1114, 86] on icon "button" at bounding box center [1116, 85] width 13 height 10
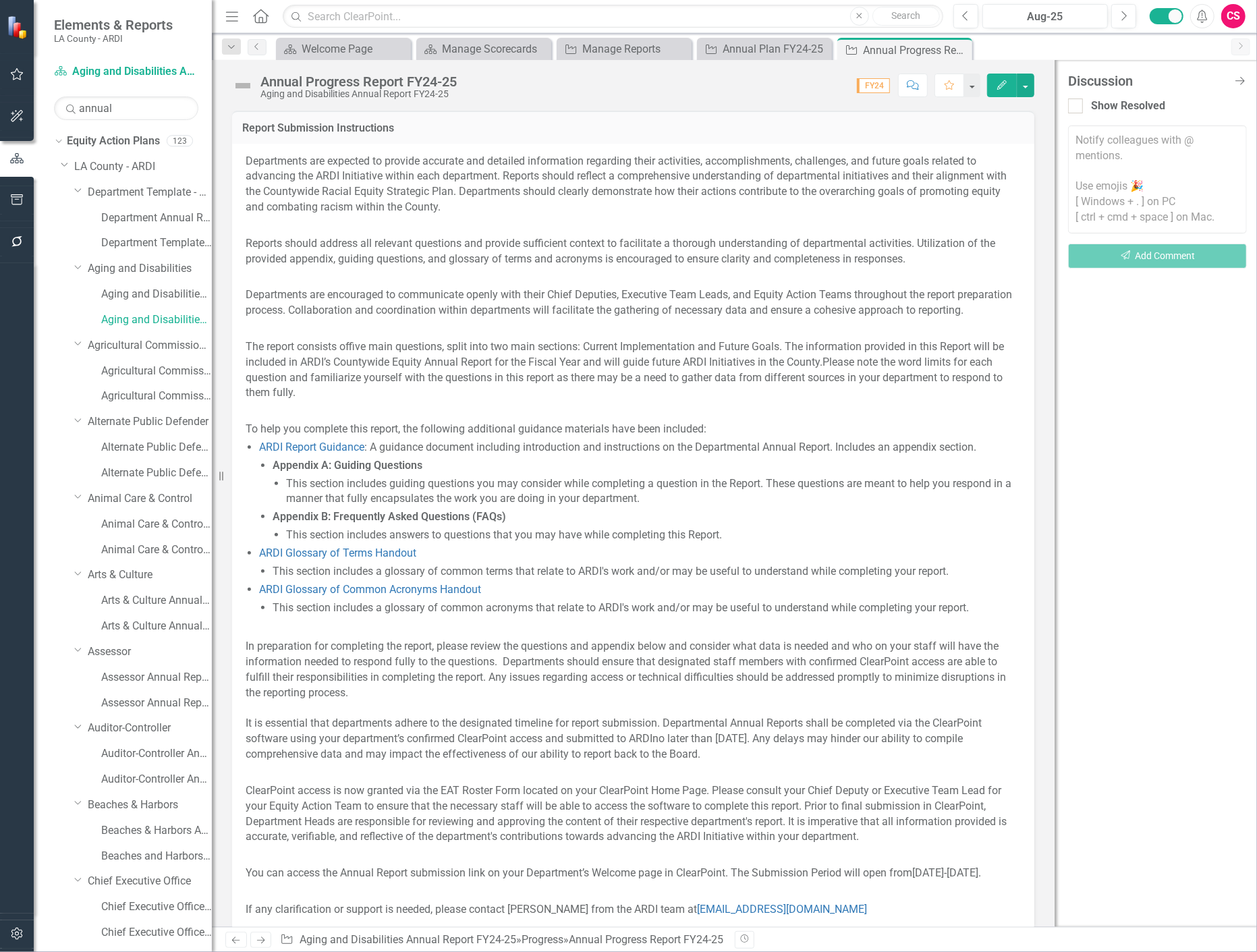
click at [1123, 200] on textarea at bounding box center [1157, 179] width 179 height 108
click at [1172, 127] on span "Clear Point Support" at bounding box center [1161, 122] width 92 height 13
type textarea "@ClearPoint Support"
click at [1153, 260] on button "Send Add Comment" at bounding box center [1157, 257] width 179 height 25
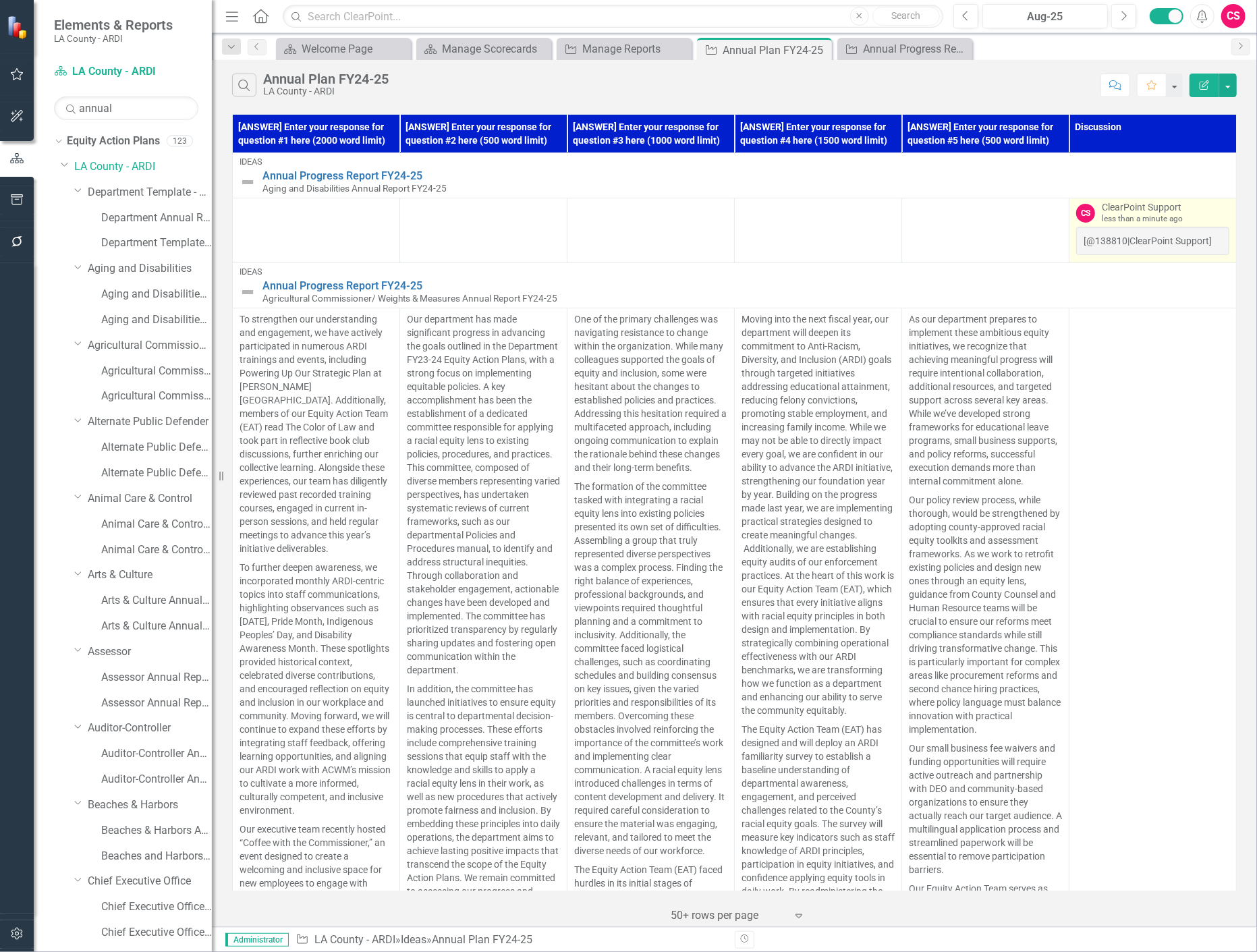
click at [1146, 249] on div "[@138810|ClearPoint Support]" at bounding box center [1153, 241] width 153 height 29
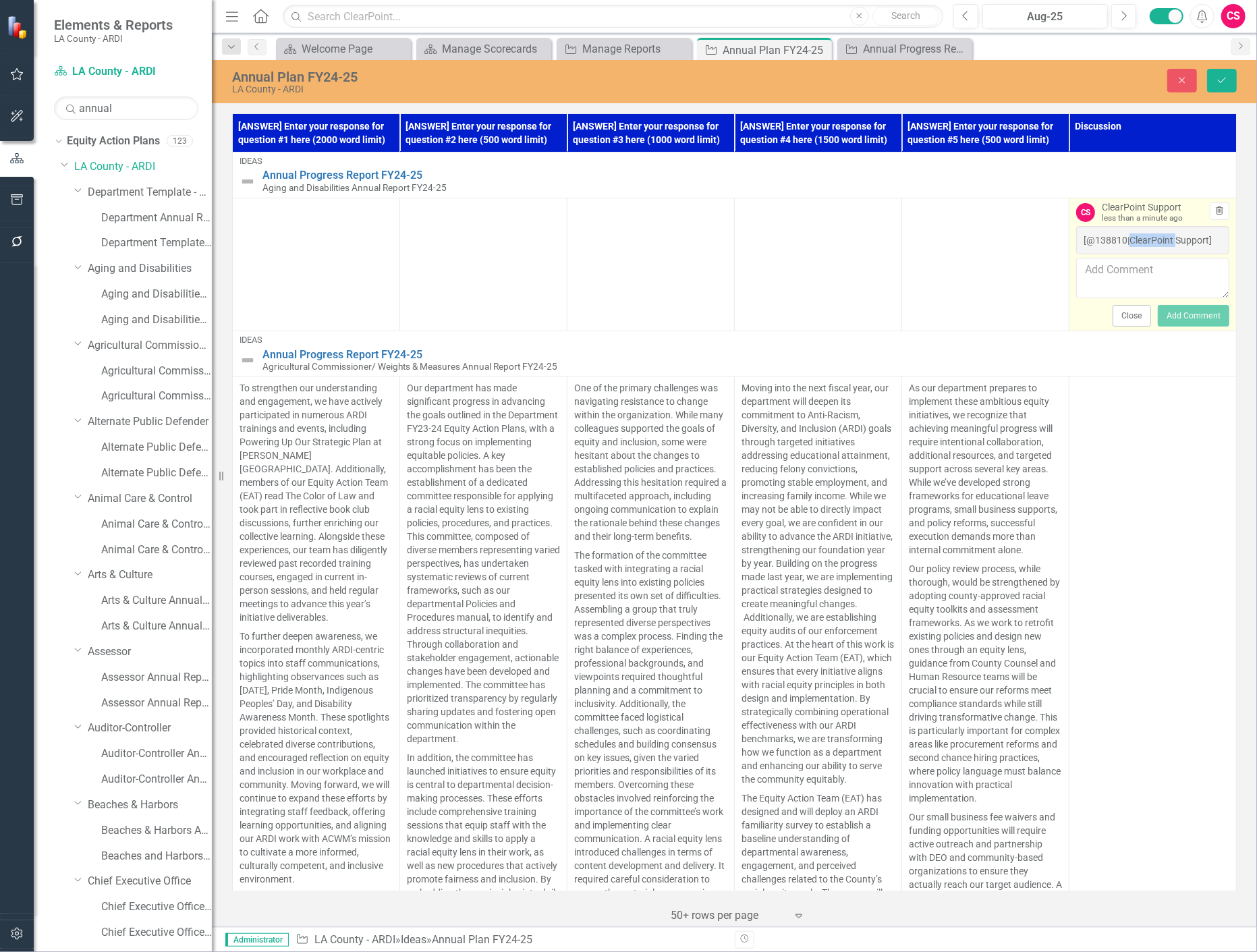
click at [1215, 214] on button "Trash" at bounding box center [1220, 212] width 20 height 18
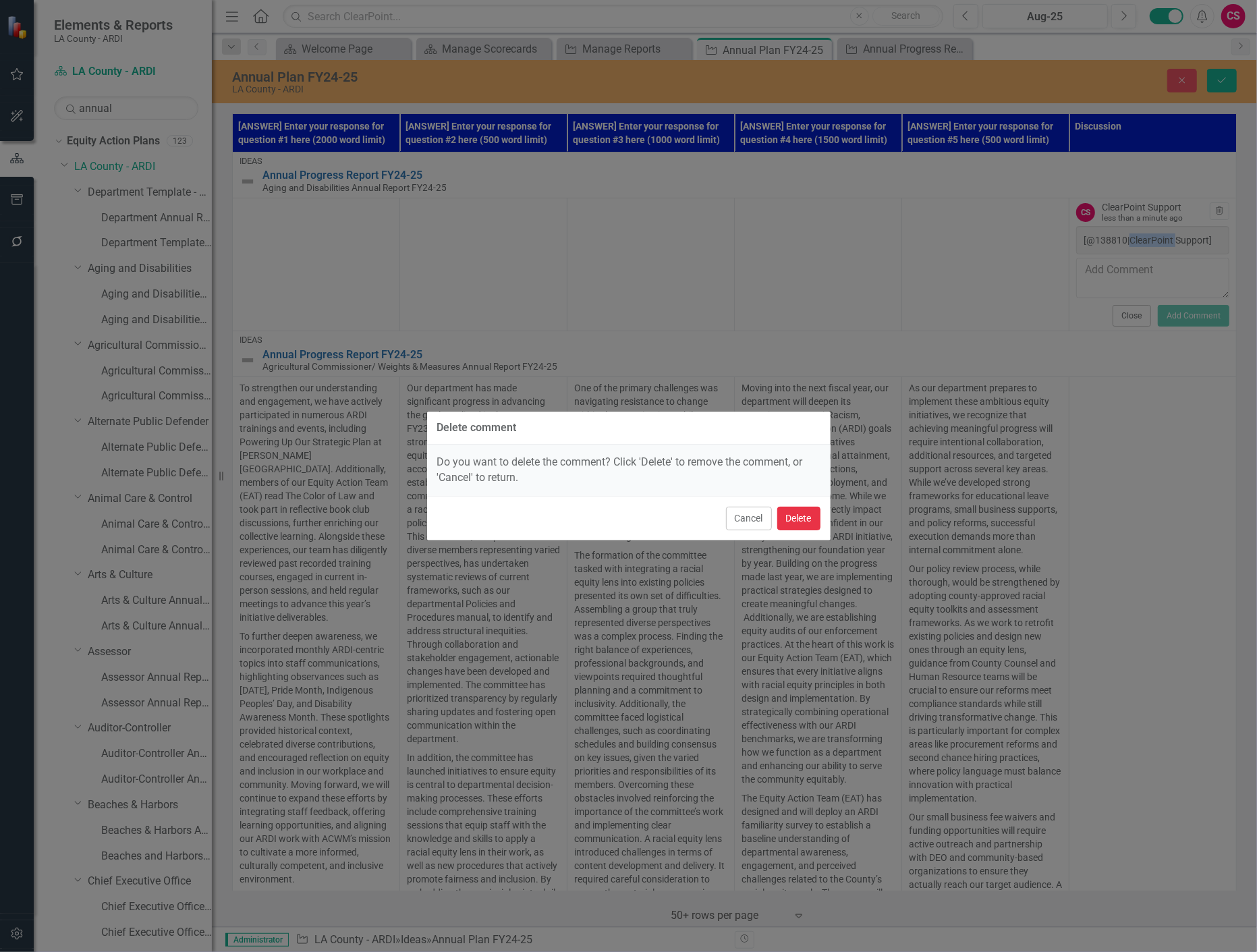
click at [790, 514] on button "Delete" at bounding box center [799, 519] width 43 height 23
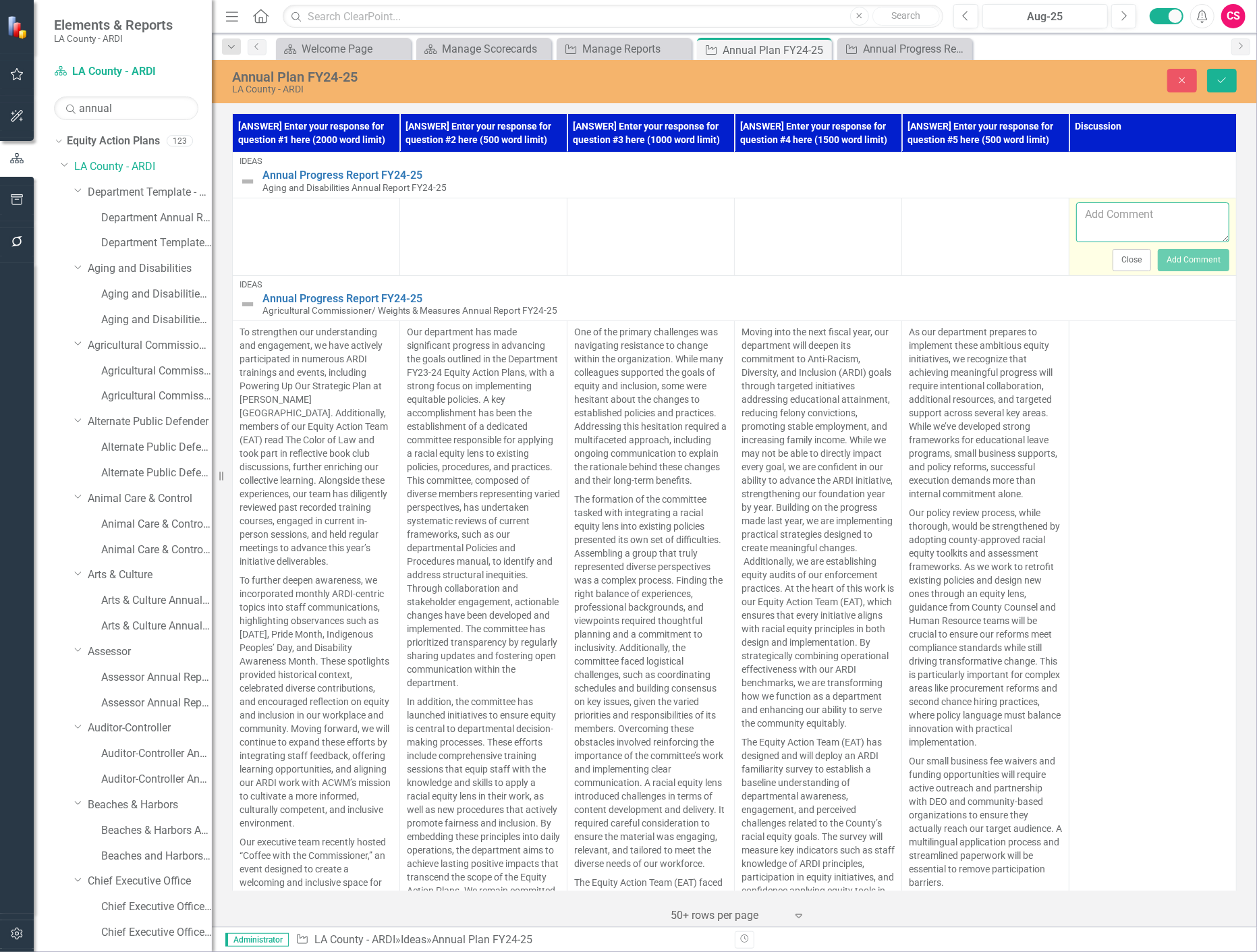
click at [1113, 219] on textarea at bounding box center [1153, 223] width 153 height 40
type textarea "Looks like we are missing an update here!"
drag, startPoint x: 1188, startPoint y: 266, endPoint x: 1197, endPoint y: 152, distance: 114.4
click at [1188, 266] on button "Add Comment" at bounding box center [1194, 260] width 72 height 22
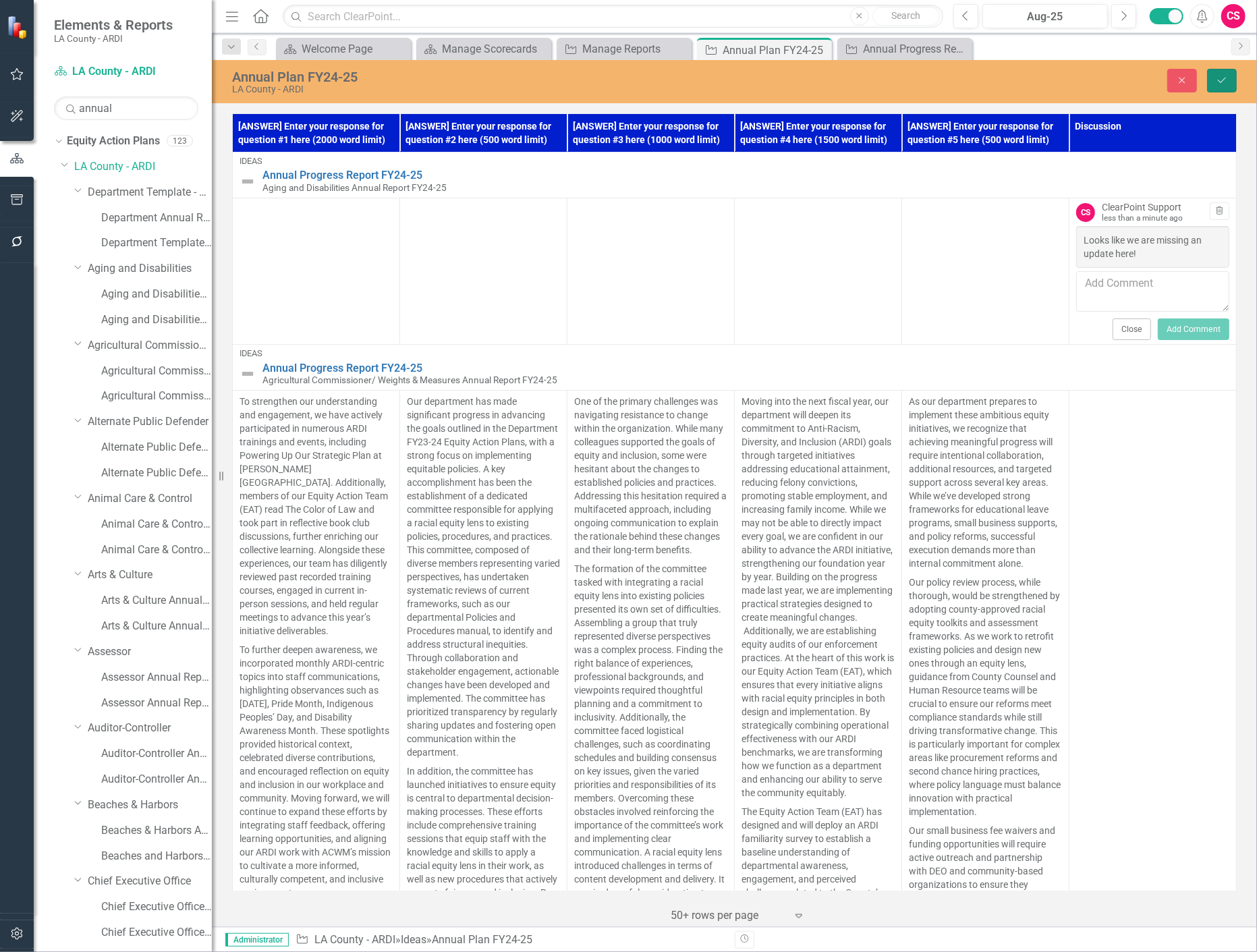
click at [1225, 89] on button "Save" at bounding box center [1222, 81] width 30 height 23
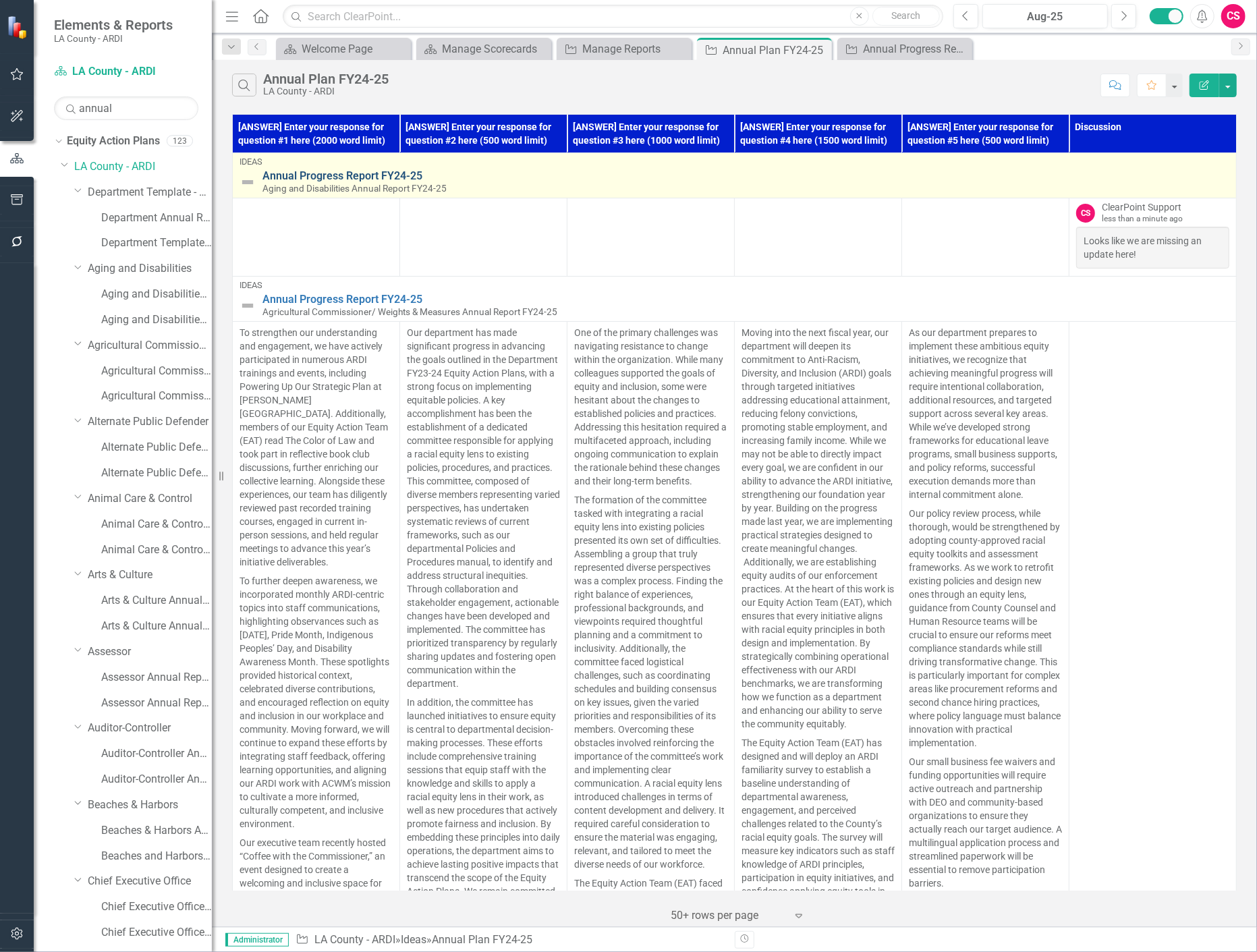
drag, startPoint x: 678, startPoint y: 243, endPoint x: 348, endPoint y: 179, distance: 336.1
click at [348, 179] on link "Annual Progress Report FY24-25" at bounding box center [746, 177] width 967 height 13
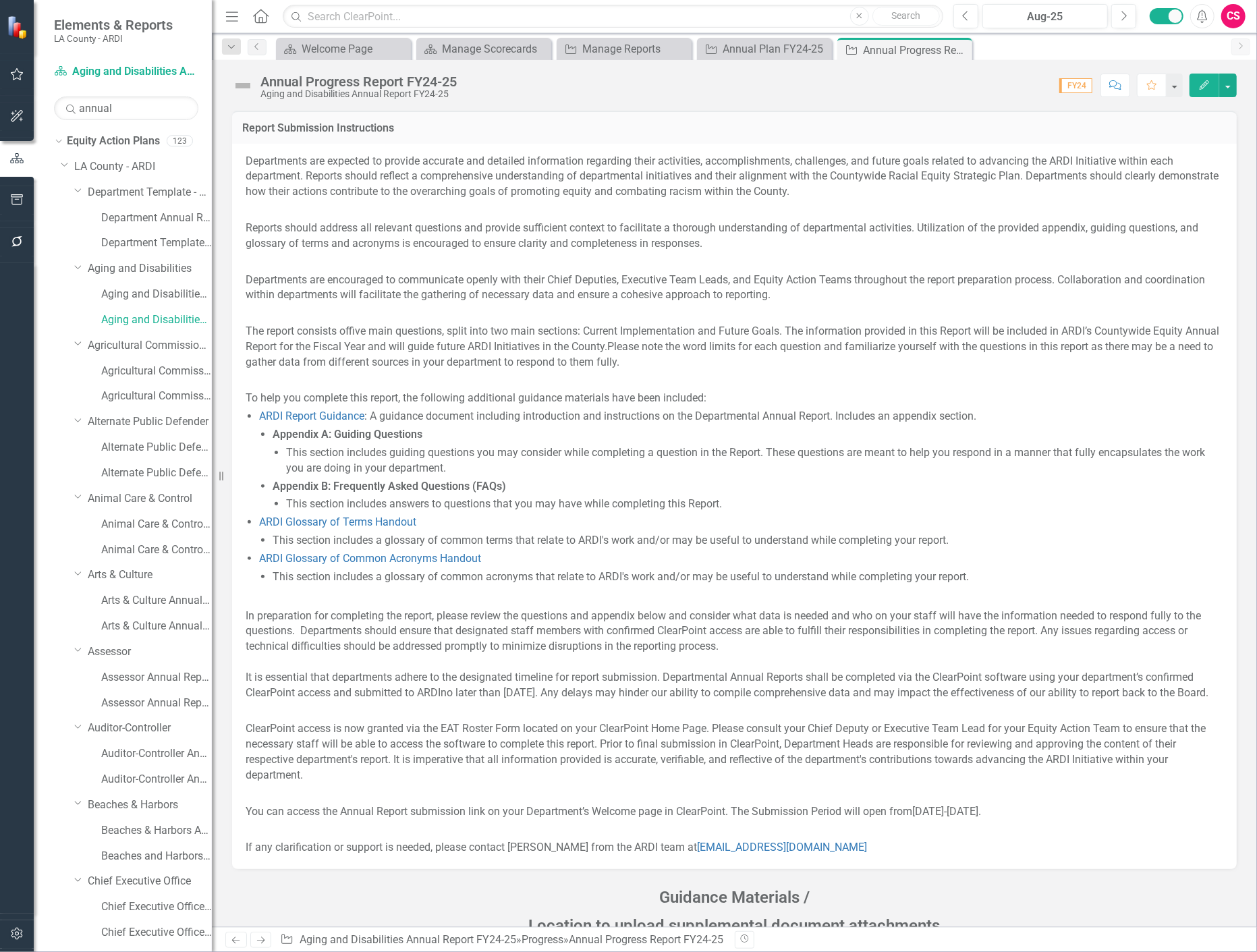
click at [1105, 86] on button "Comment" at bounding box center [1115, 85] width 30 height 23
